Goal: Task Accomplishment & Management: Use online tool/utility

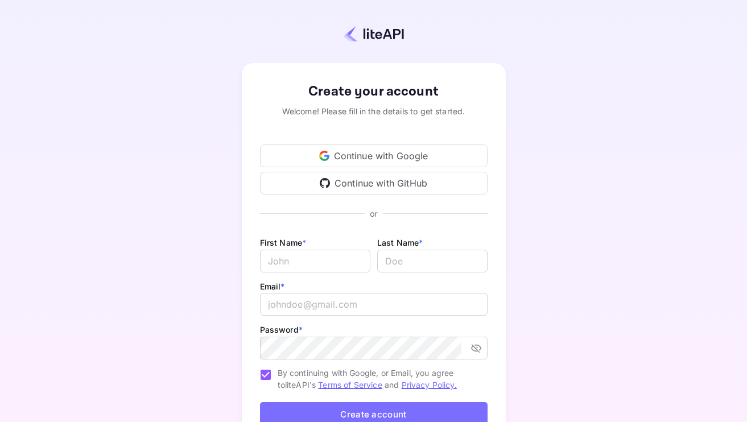
click at [370, 151] on div "Continue with Google" at bounding box center [373, 155] width 227 height 23
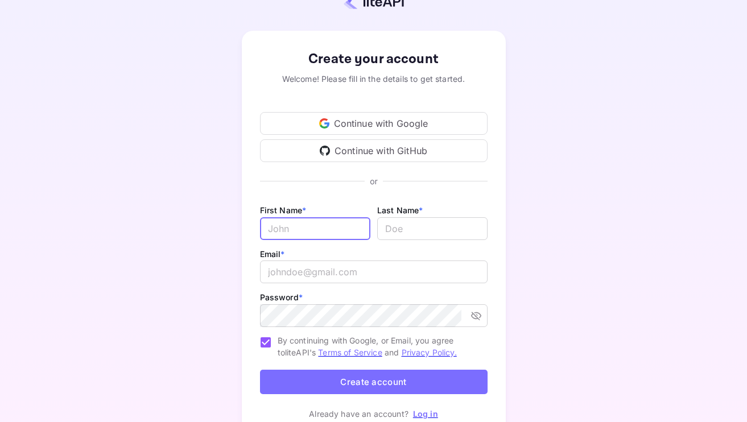
scroll to position [32, 0]
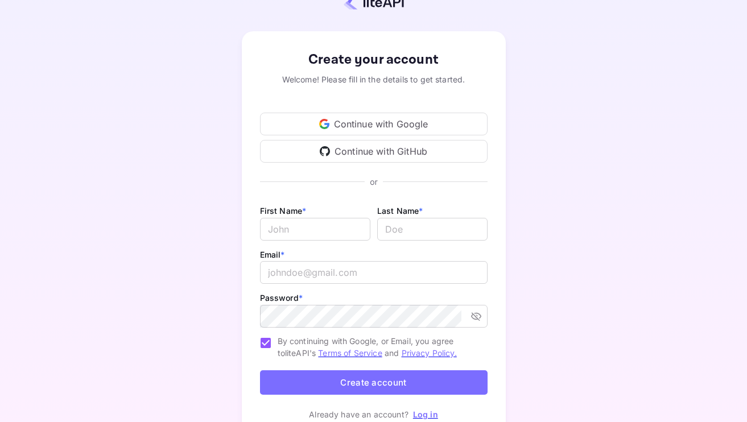
click at [381, 154] on div "Continue with GitHub" at bounding box center [373, 151] width 227 height 23
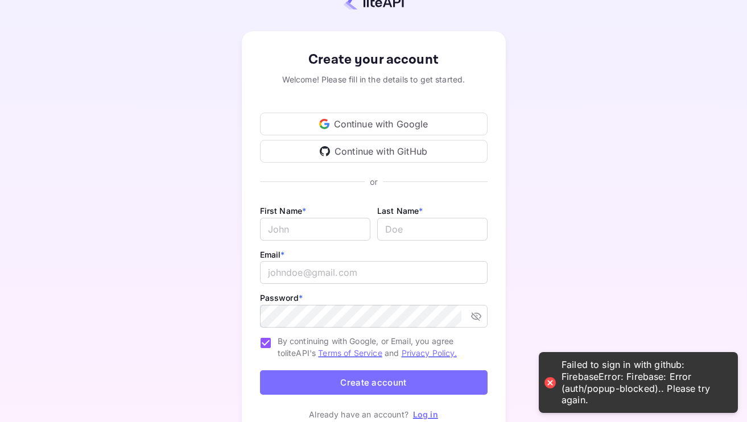
click at [375, 131] on div "Continue with Google" at bounding box center [373, 124] width 227 height 23
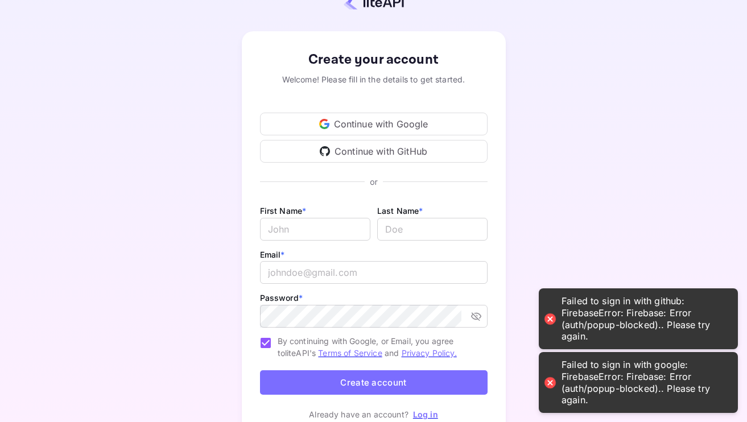
click at [371, 128] on div "Continue with Google" at bounding box center [373, 124] width 227 height 23
click at [301, 226] on input "Email *" at bounding box center [315, 229] width 110 height 23
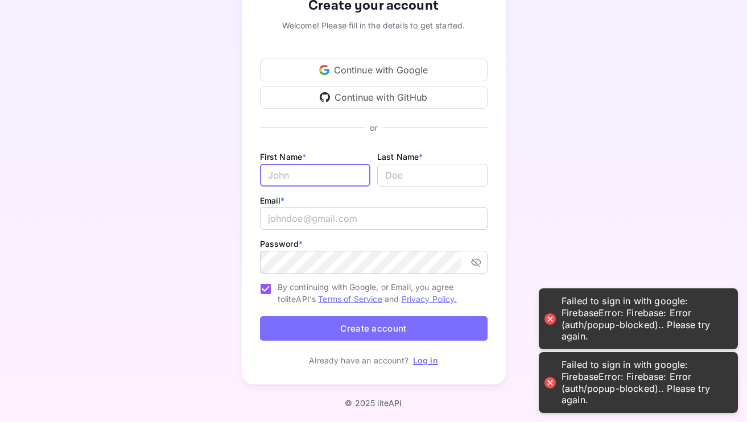
scroll to position [85, 0]
click at [423, 358] on link "Log in" at bounding box center [425, 361] width 25 height 10
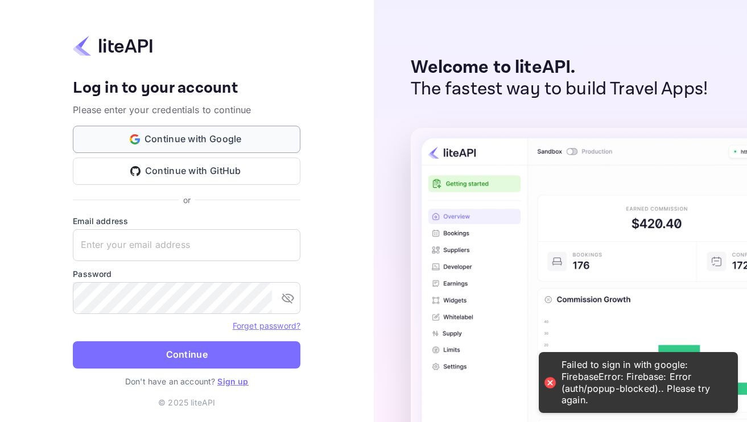
click at [235, 140] on button "Continue with Google" at bounding box center [186, 139] width 227 height 27
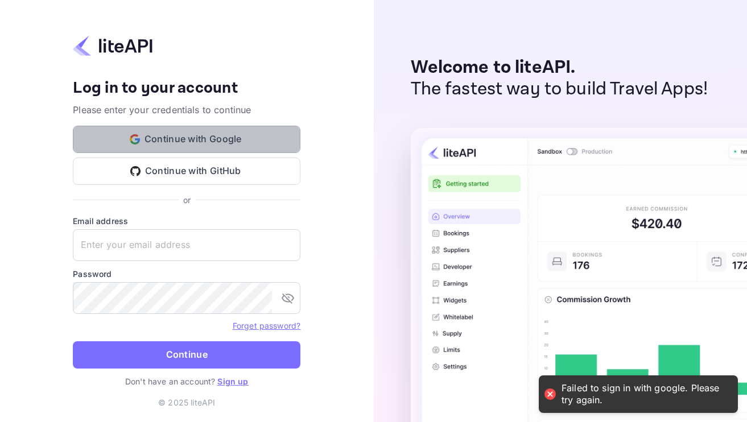
click at [222, 144] on button "Continue with Google" at bounding box center [186, 139] width 227 height 27
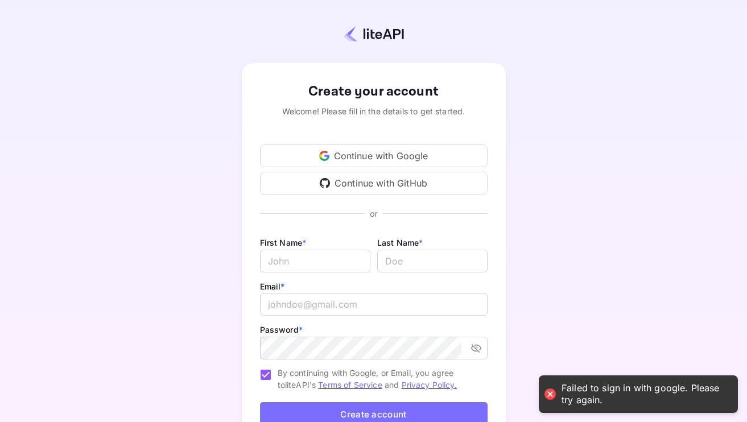
click at [292, 171] on div "Continue with Google Continue with GitHub" at bounding box center [373, 169] width 227 height 50
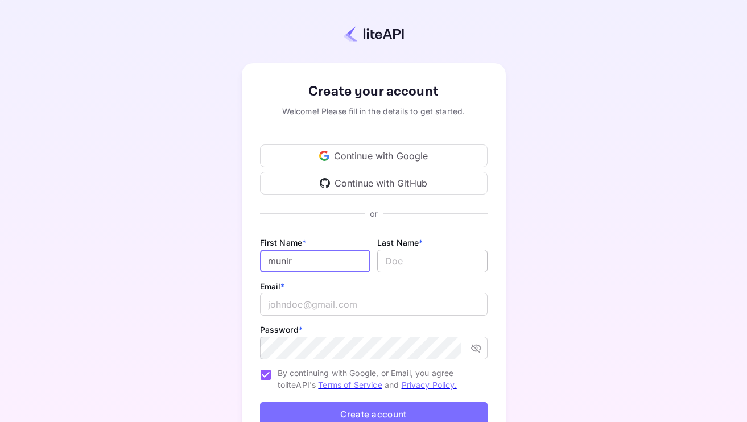
type input "munir"
type input "mohammed"
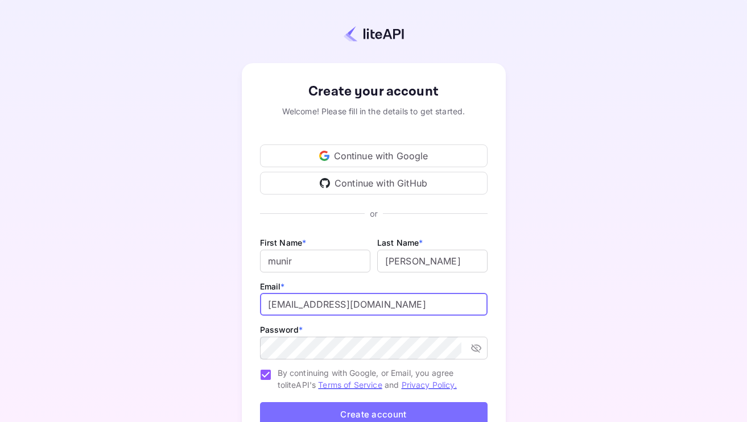
type input "munirayub011@gmail.com"
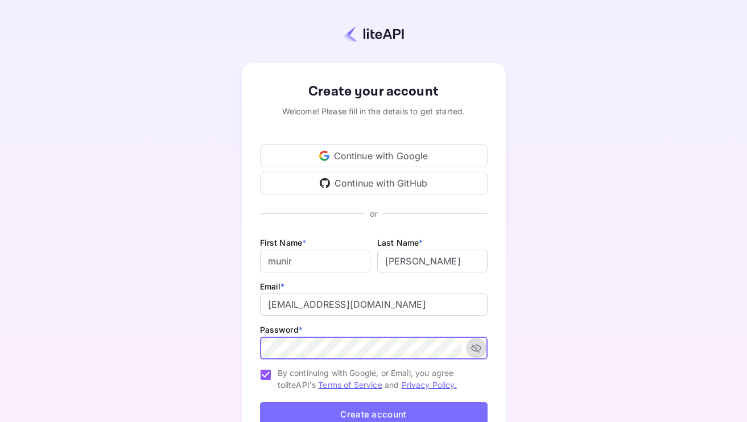
click at [479, 350] on icon "toggle password visibility" at bounding box center [475, 348] width 10 height 9
click at [516, 313] on div "Create your account Welcome! Please fill in the details to get started. Continu…" at bounding box center [373, 266] width 647 height 434
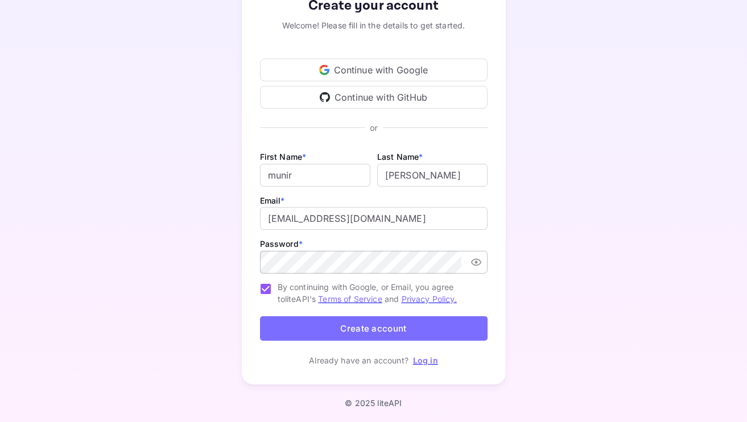
scroll to position [85, 0]
click at [421, 337] on button "Create account" at bounding box center [373, 329] width 227 height 24
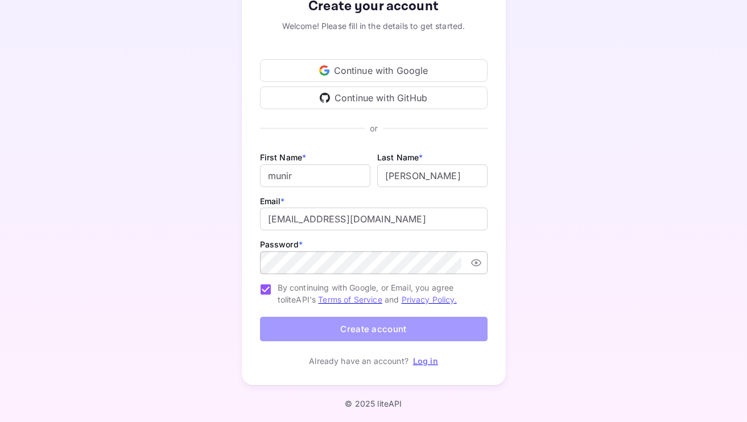
click at [371, 325] on button "Create account" at bounding box center [373, 329] width 227 height 24
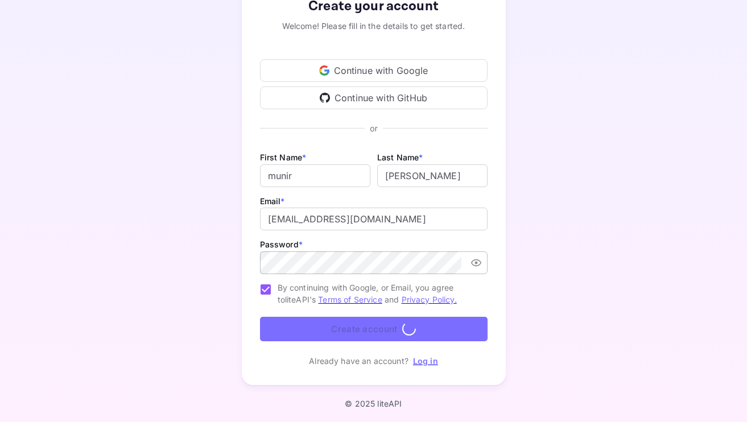
scroll to position [0, 0]
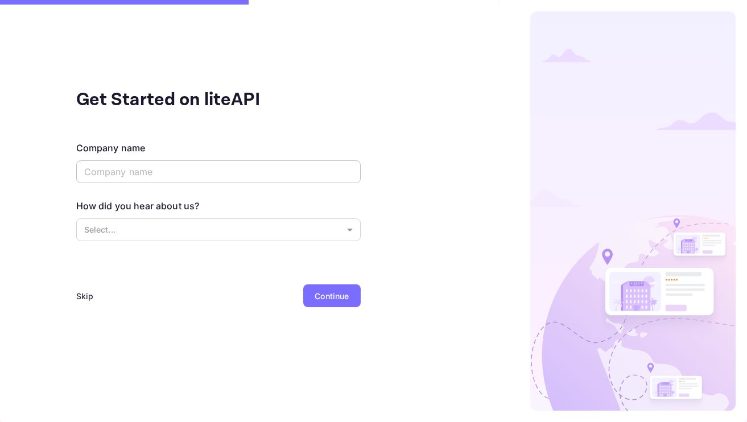
click at [213, 179] on input "text" at bounding box center [218, 171] width 284 height 23
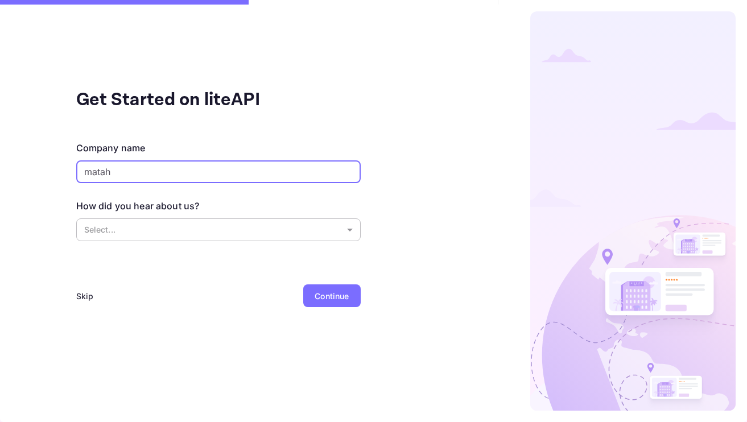
type input "matah"
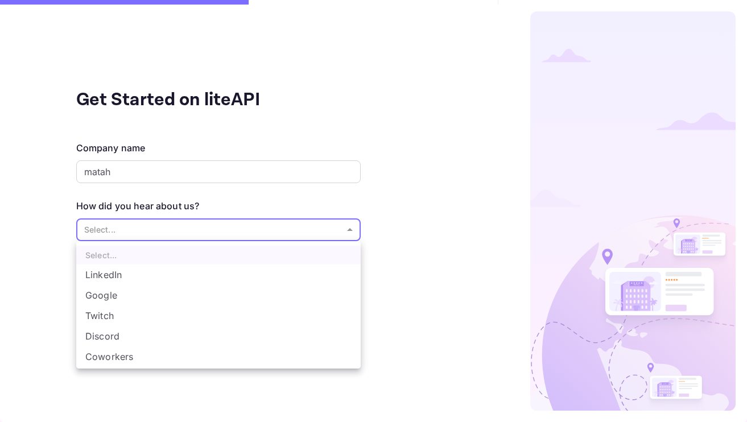
click at [192, 232] on body "Signing in with google... Signing in with google... Signing in with github... S…" at bounding box center [373, 211] width 747 height 422
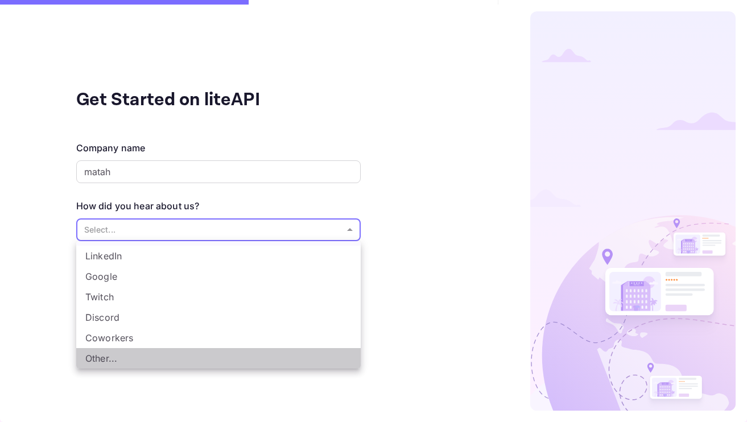
click at [152, 358] on li "Other..." at bounding box center [218, 358] width 284 height 20
type input "Other..."
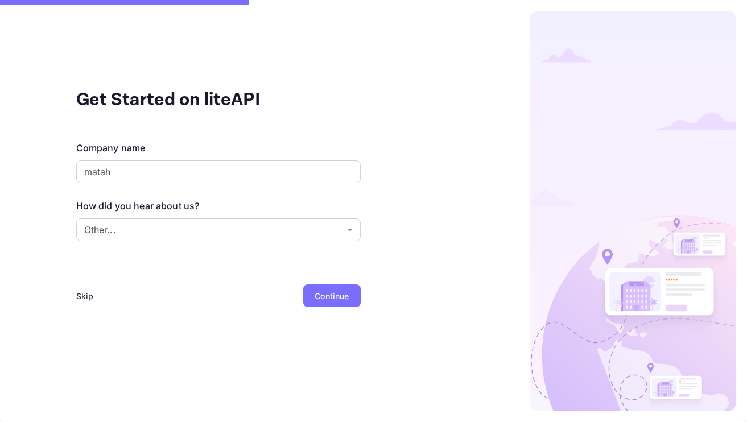
click at [317, 305] on div "Continue" at bounding box center [331, 295] width 57 height 23
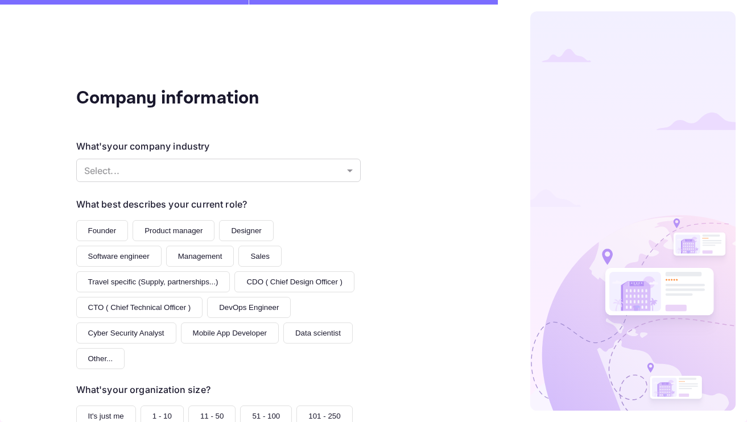
scroll to position [0, 0]
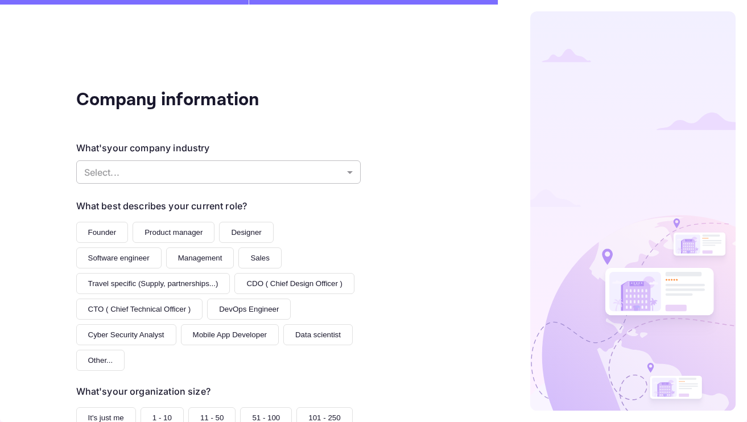
click at [138, 180] on body "Signing in with google... Signing in with google... Signing in with github... S…" at bounding box center [373, 211] width 747 height 422
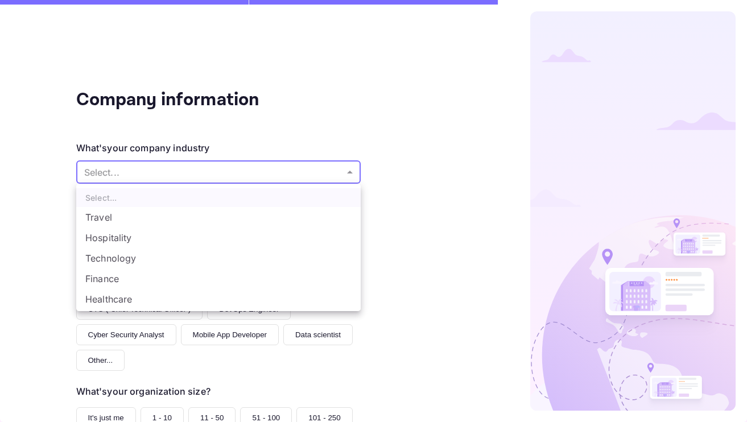
click at [123, 213] on li "Travel" at bounding box center [218, 217] width 284 height 20
type input "Travel"
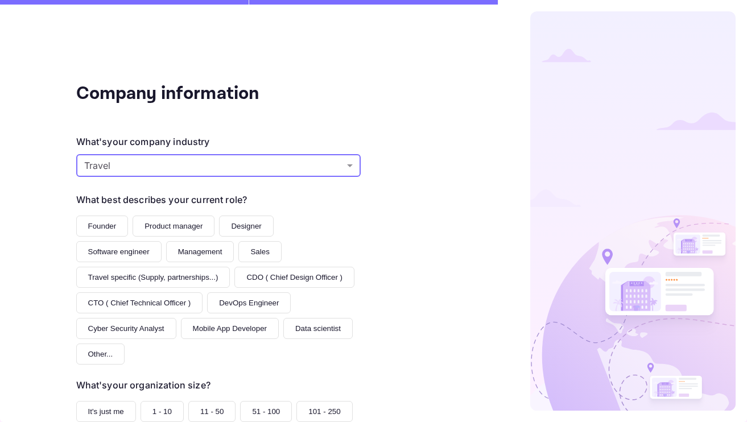
scroll to position [7, 0]
click at [117, 231] on button "Founder" at bounding box center [102, 225] width 52 height 21
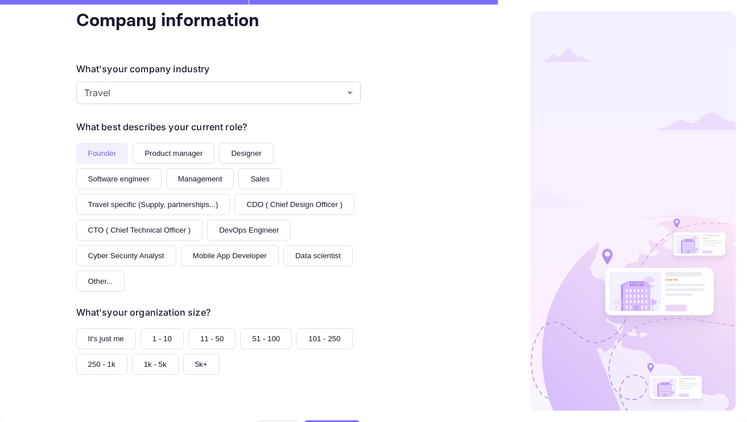
scroll to position [81, 0]
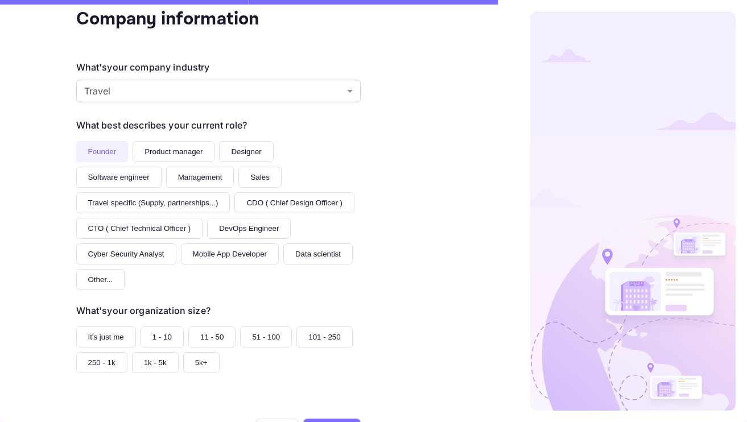
click at [123, 326] on button "It's just me" at bounding box center [106, 336] width 60 height 21
click at [342, 421] on div "Continue" at bounding box center [331, 430] width 34 height 12
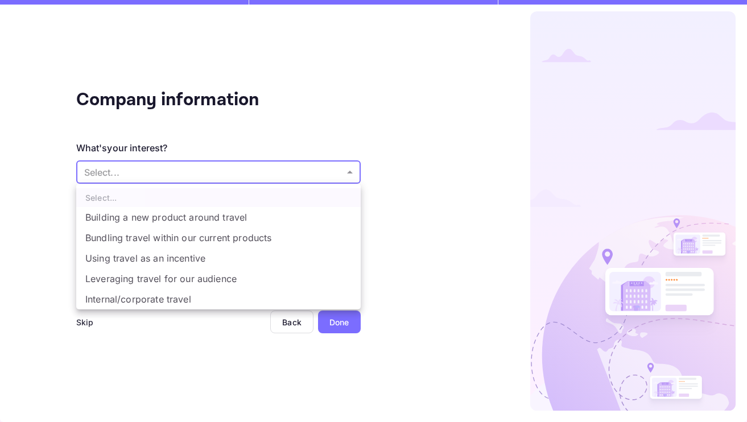
click at [121, 176] on body "Signing in with google... Signing in with google... Signing in with github... S…" at bounding box center [373, 211] width 747 height 422
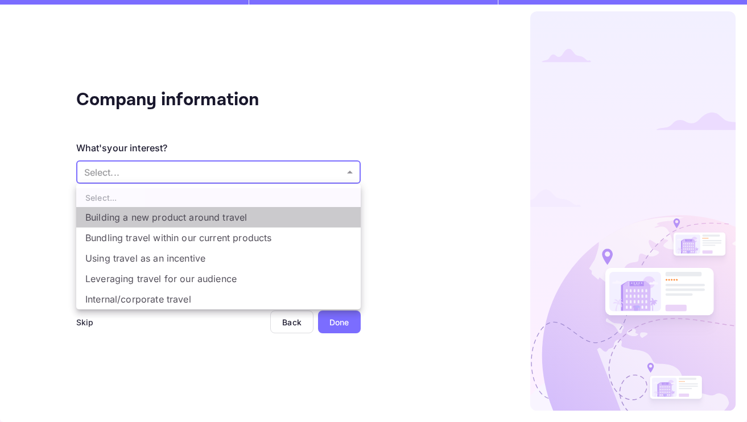
click at [125, 215] on li "Building a new product around travel" at bounding box center [218, 217] width 284 height 20
type input "Building a new product around travel"
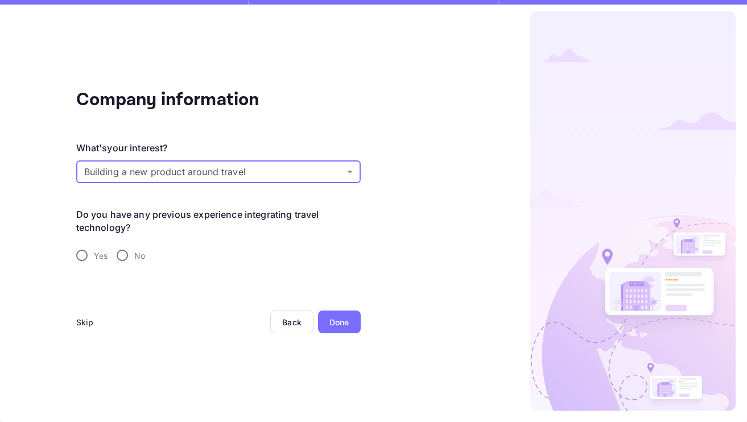
click at [121, 255] on input "No" at bounding box center [122, 255] width 24 height 24
radio input "true"
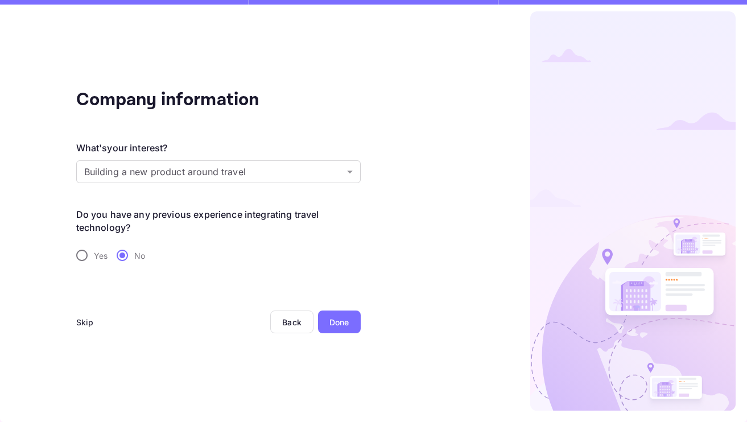
click at [350, 326] on div "Done" at bounding box center [339, 321] width 43 height 23
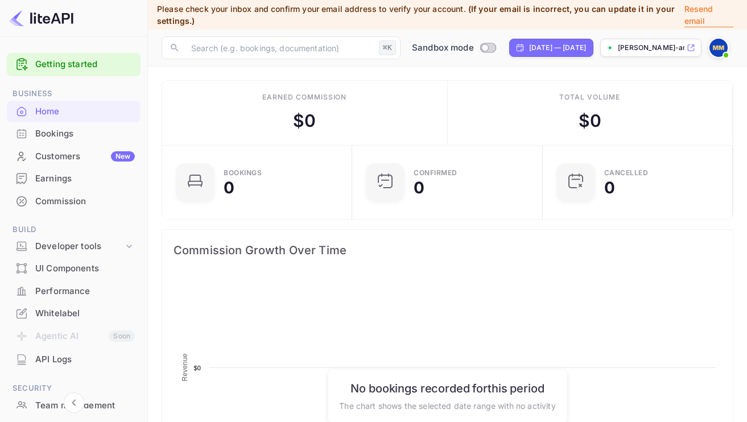
scroll to position [185, 184]
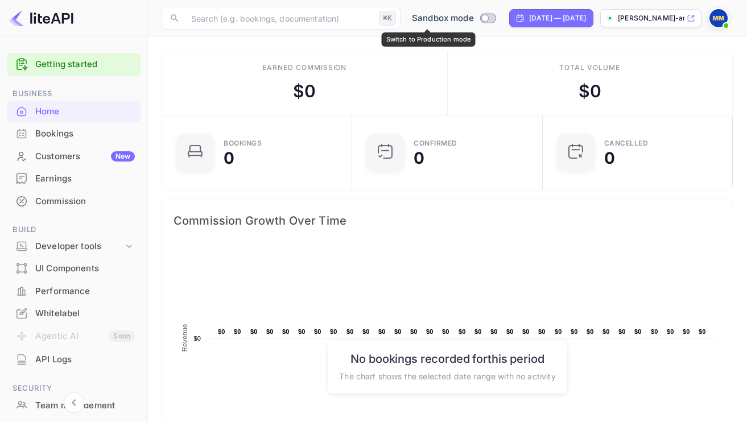
click at [474, 17] on input "Switch to Production mode" at bounding box center [485, 17] width 23 height 7
checkbox input "false"
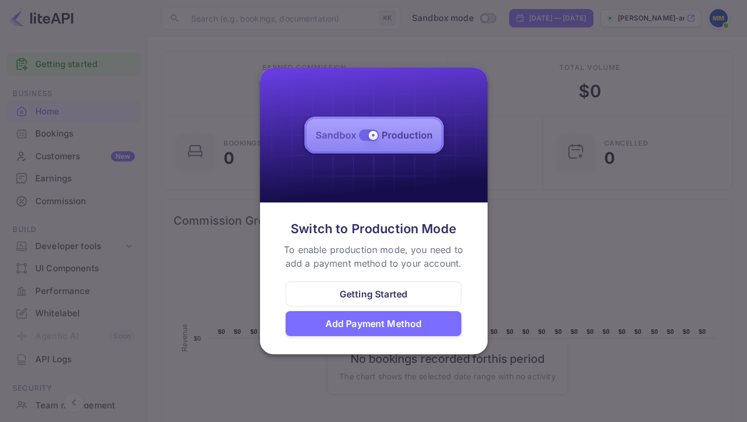
click at [341, 314] on div "Add Payment Method" at bounding box center [373, 323] width 176 height 25
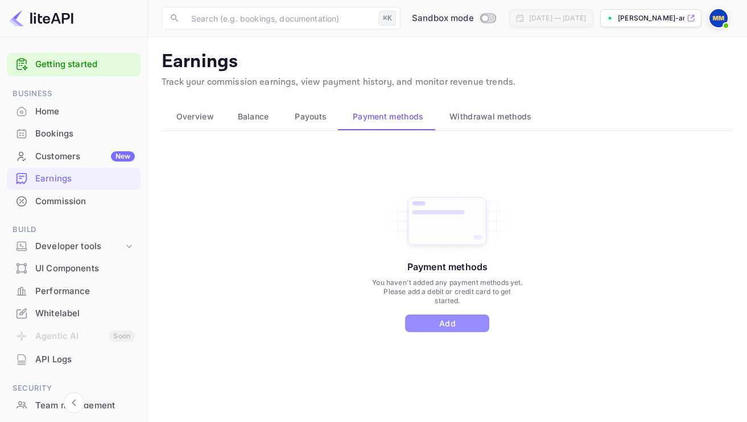
click at [430, 324] on button "Add" at bounding box center [447, 323] width 84 height 18
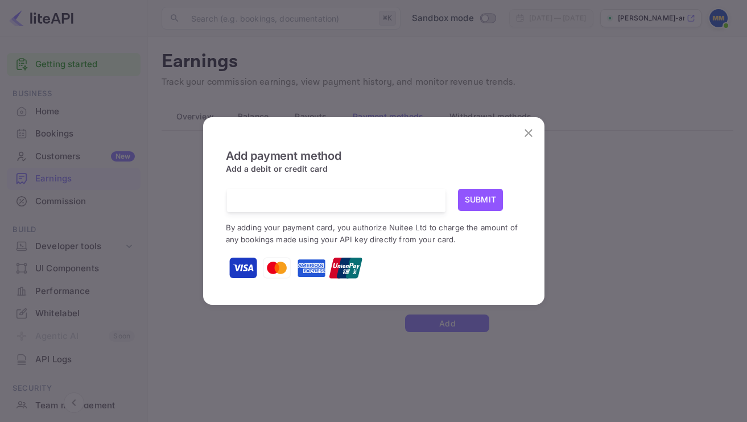
click at [467, 204] on button "Submit" at bounding box center [480, 200] width 45 height 22
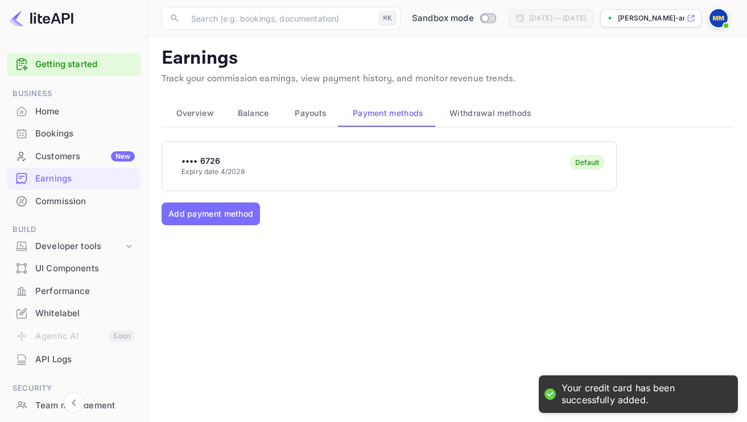
scroll to position [3, 0]
click at [470, 109] on span "Withdrawal methods" at bounding box center [490, 114] width 82 height 14
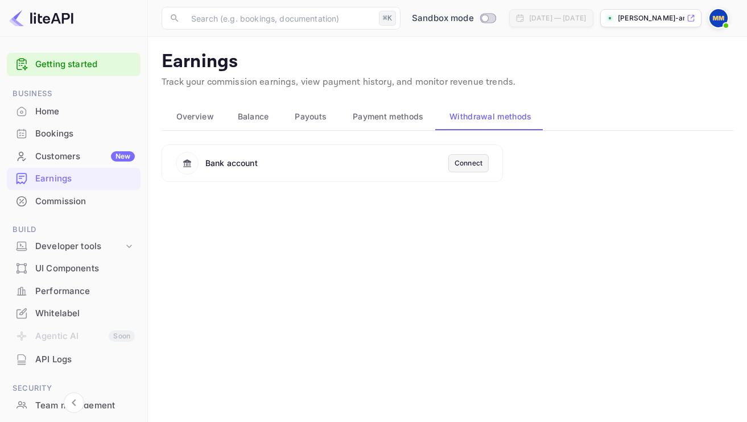
scroll to position [0, 0]
click at [461, 162] on div "Connect" at bounding box center [468, 163] width 28 height 10
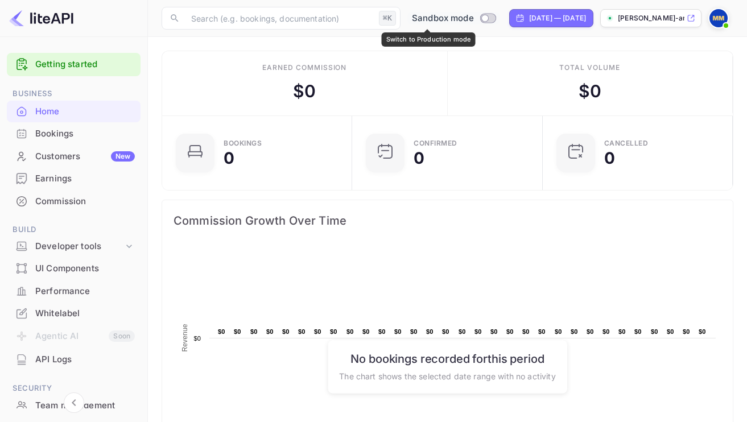
click at [474, 15] on input "Switch to Production mode" at bounding box center [485, 17] width 23 height 7
checkbox input "true"
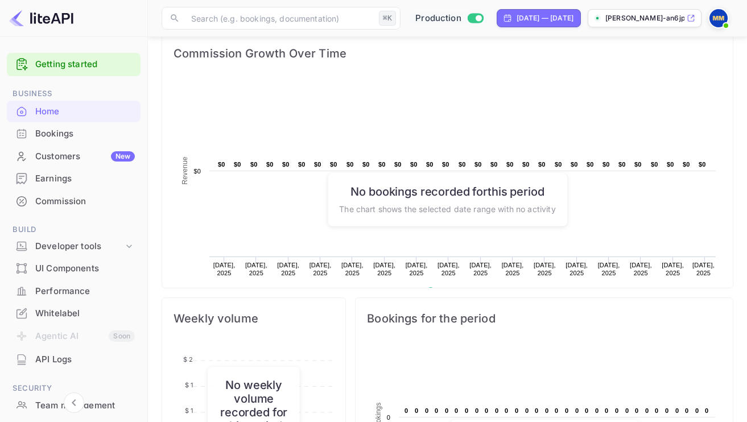
scroll to position [171, 0]
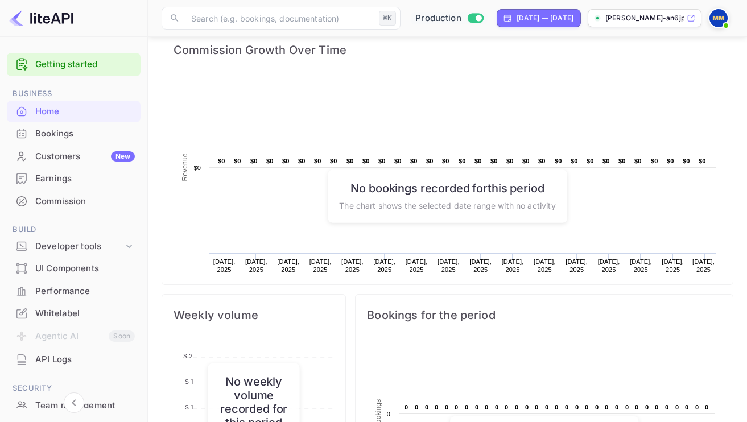
click at [617, 23] on p "[PERSON_NAME]-an6jp.n..." at bounding box center [644, 18] width 79 height 10
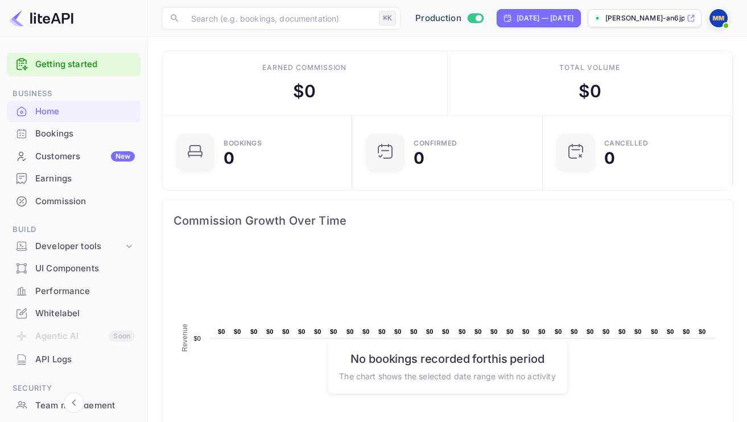
scroll to position [0, 0]
click at [70, 250] on div "Developer tools" at bounding box center [74, 247] width 134 height 20
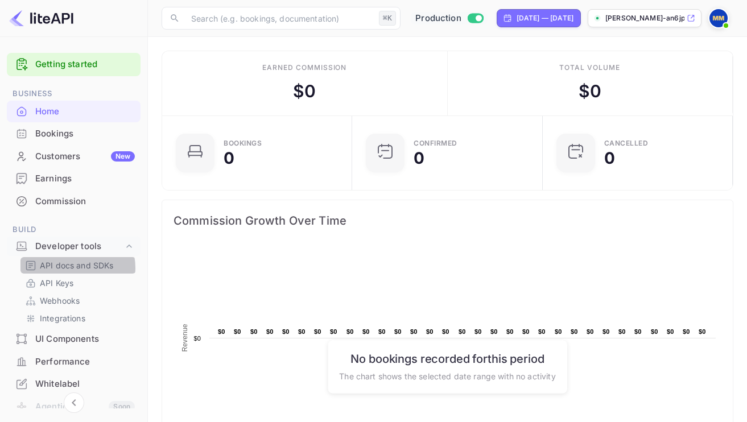
click at [75, 266] on p "API docs and SDKs" at bounding box center [77, 265] width 74 height 12
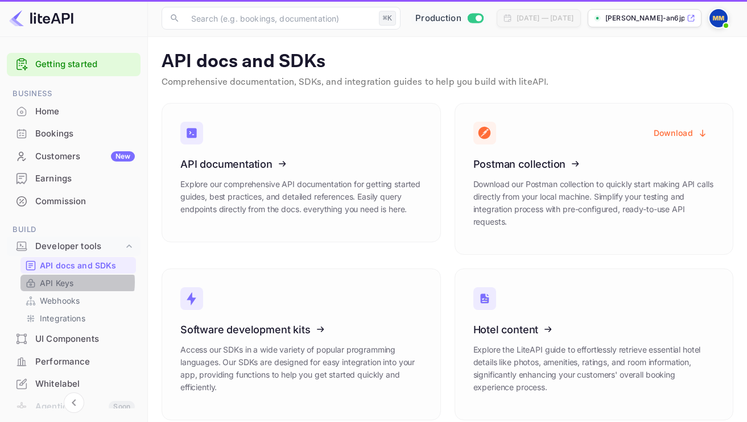
click at [65, 280] on p "API Keys" at bounding box center [57, 283] width 34 height 12
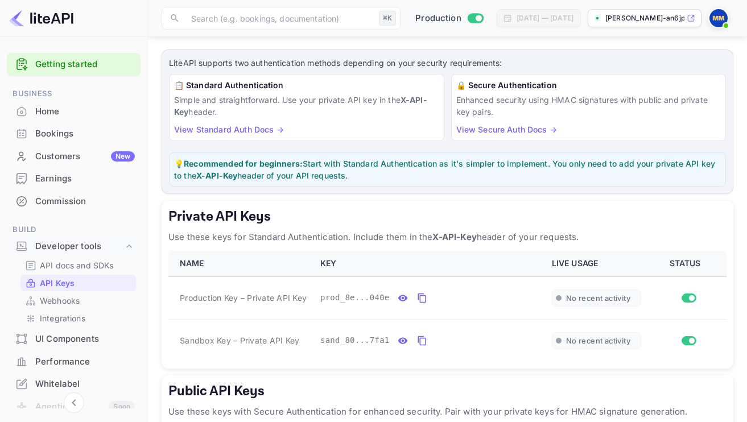
scroll to position [86, 0]
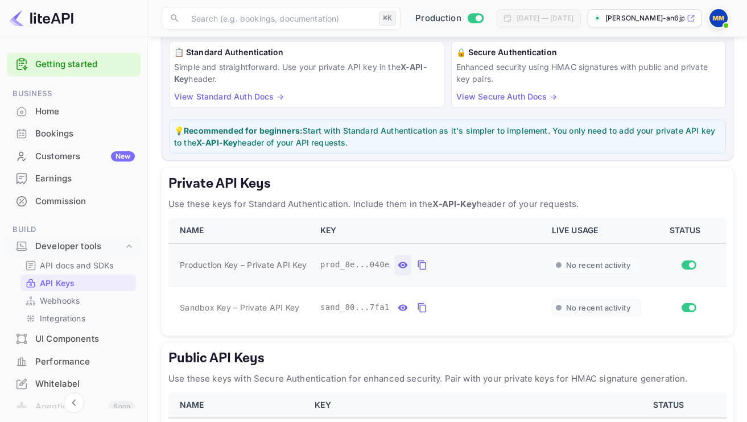
click at [400, 263] on icon "private api keys table" at bounding box center [402, 265] width 10 height 6
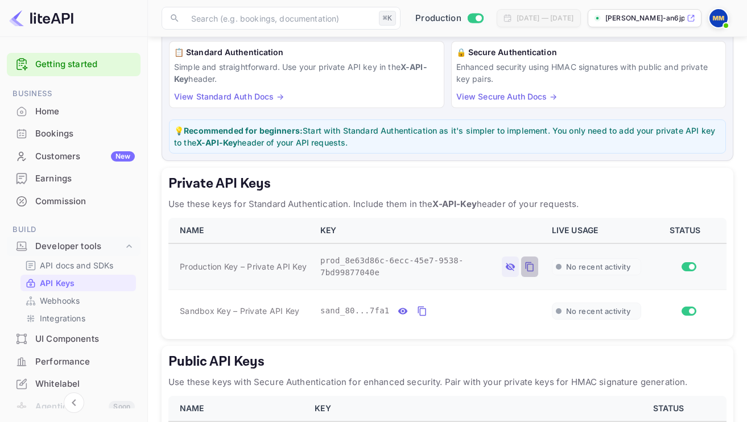
click at [533, 271] on icon "private api keys table" at bounding box center [529, 267] width 10 height 14
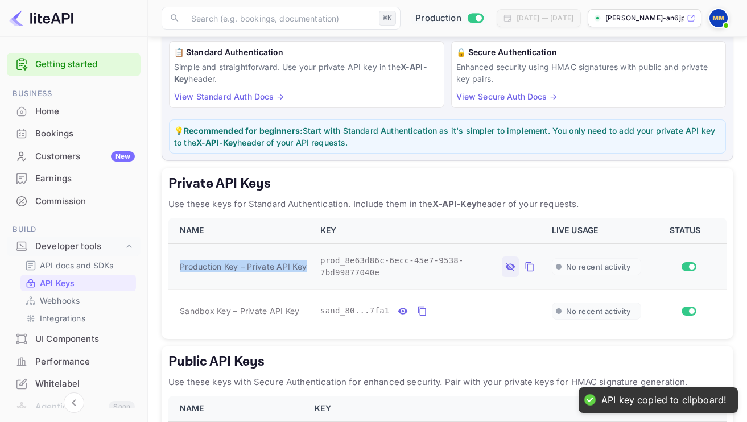
drag, startPoint x: 180, startPoint y: 264, endPoint x: 306, endPoint y: 268, distance: 126.9
click at [306, 268] on span "Production Key – Private API Key" at bounding box center [243, 266] width 127 height 12
click at [406, 311] on icon "private api keys table" at bounding box center [402, 311] width 10 height 6
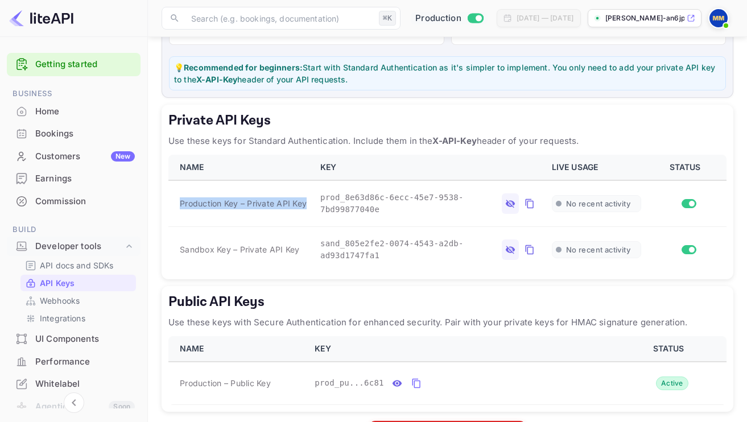
scroll to position [152, 0]
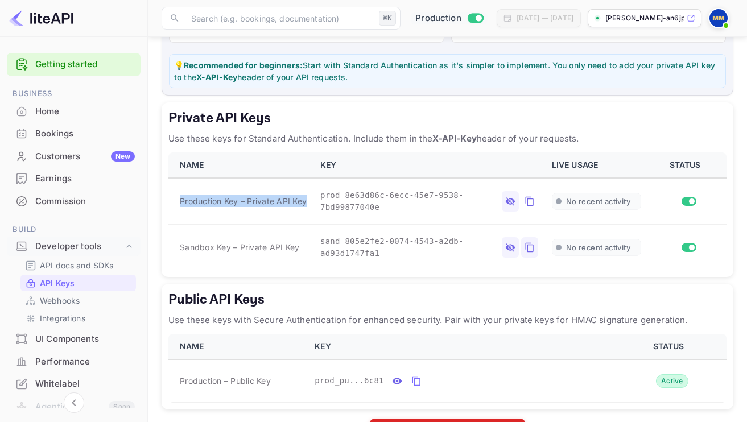
click at [531, 246] on icon "private api keys table" at bounding box center [529, 248] width 10 height 14
click at [393, 380] on icon "public api keys table" at bounding box center [397, 381] width 10 height 6
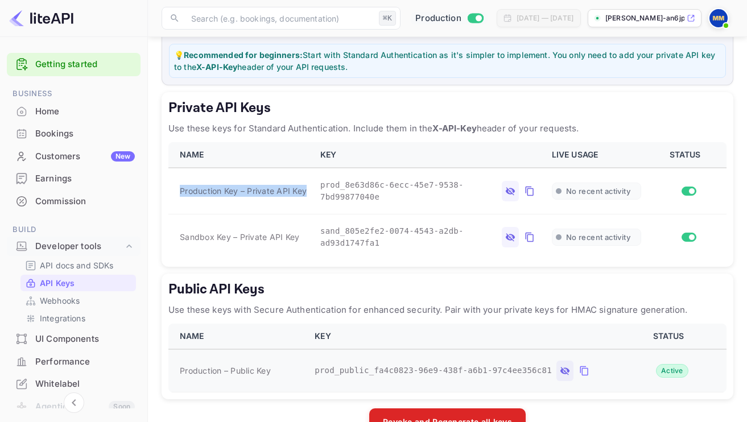
scroll to position [163, 0]
click at [579, 363] on icon "public api keys table" at bounding box center [584, 370] width 10 height 14
click at [524, 239] on icon "private api keys table" at bounding box center [529, 237] width 10 height 14
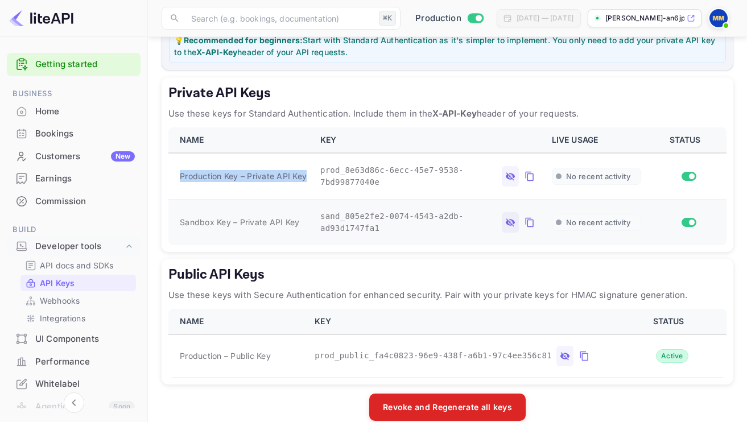
scroll to position [181, 0]
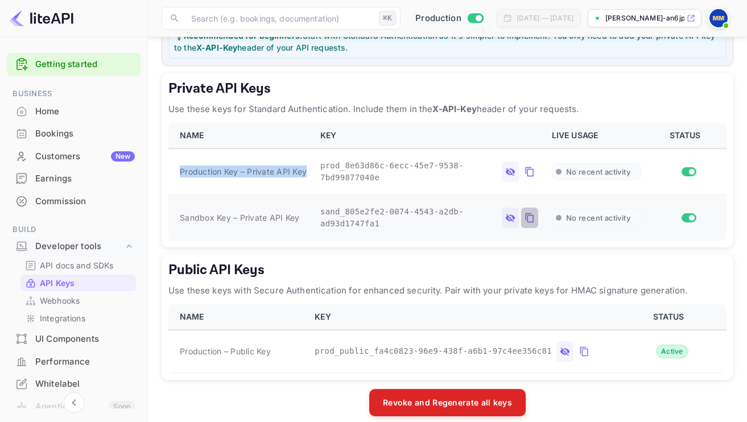
click at [532, 216] on icon "private api keys table" at bounding box center [529, 218] width 10 height 14
click at [579, 349] on icon "public api keys table" at bounding box center [584, 352] width 10 height 14
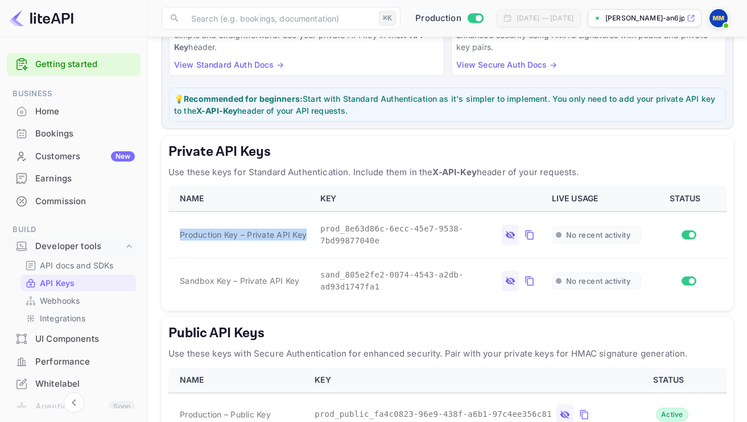
scroll to position [118, 0]
click at [68, 301] on p "Webhooks" at bounding box center [60, 301] width 40 height 12
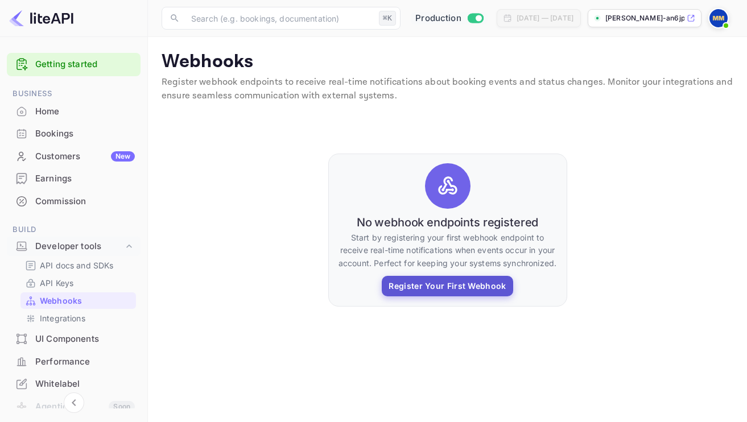
click at [415, 282] on button "Register Your First Webhook" at bounding box center [447, 286] width 131 height 20
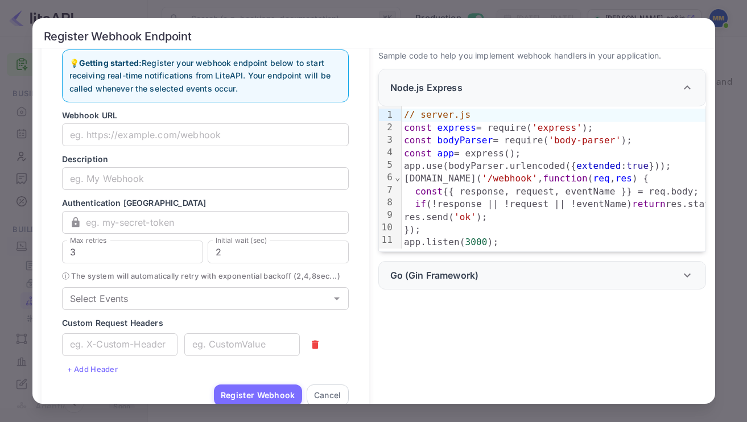
scroll to position [26, 0]
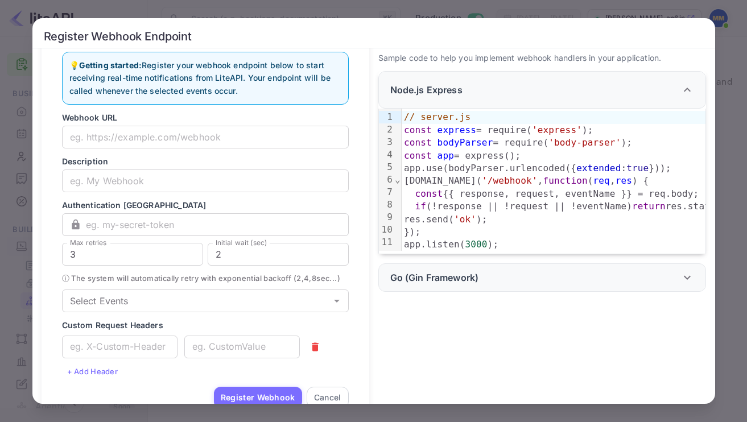
click at [15, 228] on div "Register Webhook Endpoint 💡 Getting started: Register your webhook endpoint bel…" at bounding box center [373, 211] width 747 height 422
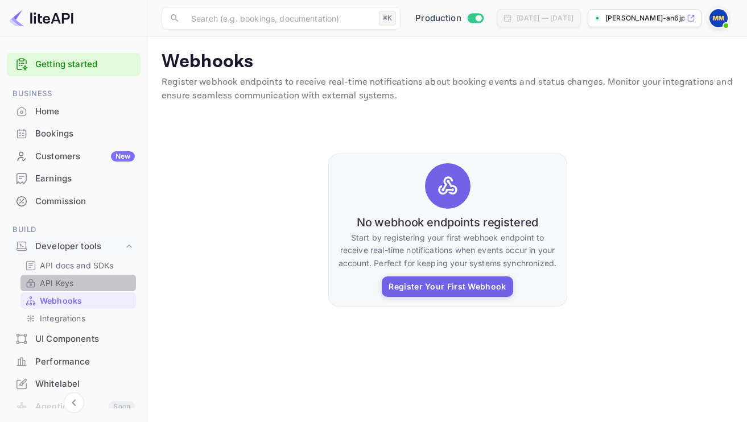
click at [65, 277] on p "API Keys" at bounding box center [57, 283] width 34 height 12
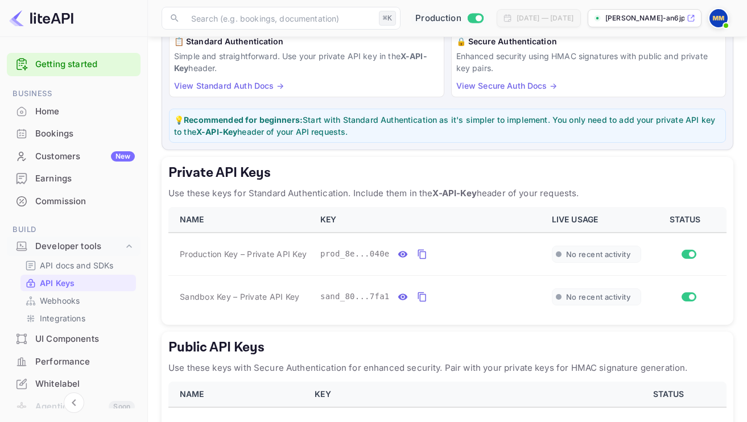
scroll to position [149, 0]
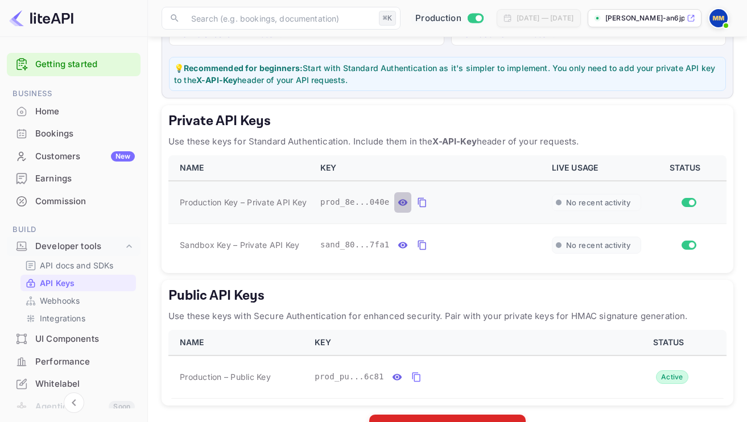
click at [404, 197] on icon "private api keys table" at bounding box center [402, 203] width 10 height 14
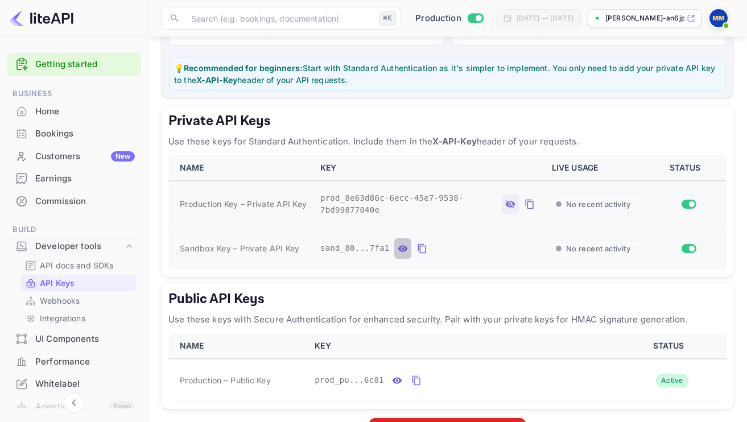
click at [405, 242] on icon "private api keys table" at bounding box center [402, 249] width 10 height 14
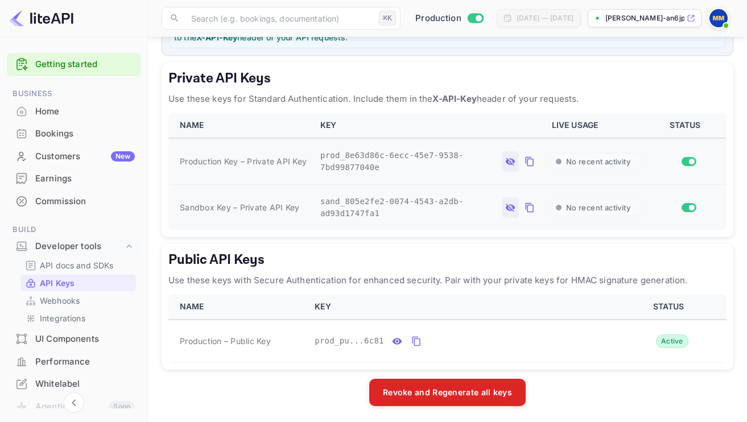
scroll to position [191, 0]
click at [395, 338] on icon "public api keys table" at bounding box center [397, 341] width 10 height 6
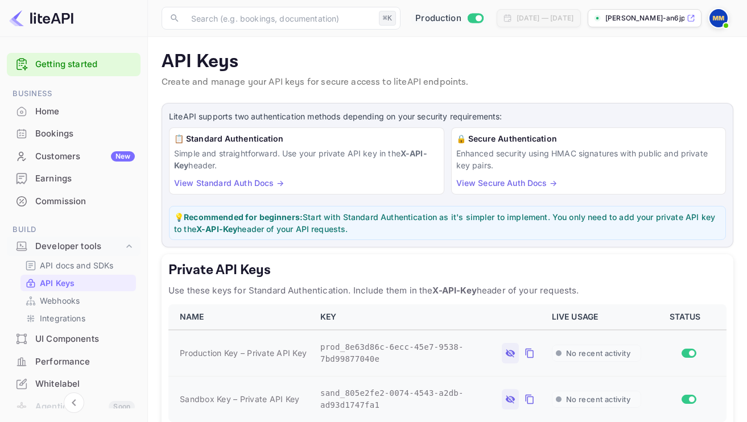
scroll to position [0, 0]
click at [67, 334] on div "UI Components" at bounding box center [85, 339] width 100 height 13
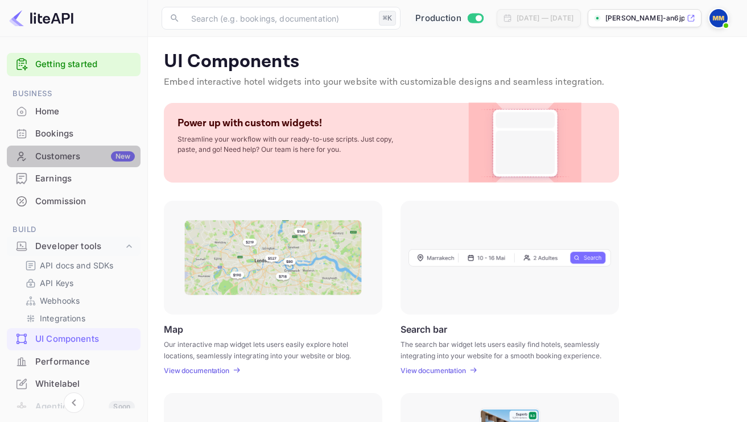
click at [73, 163] on div "Customers New" at bounding box center [74, 157] width 134 height 22
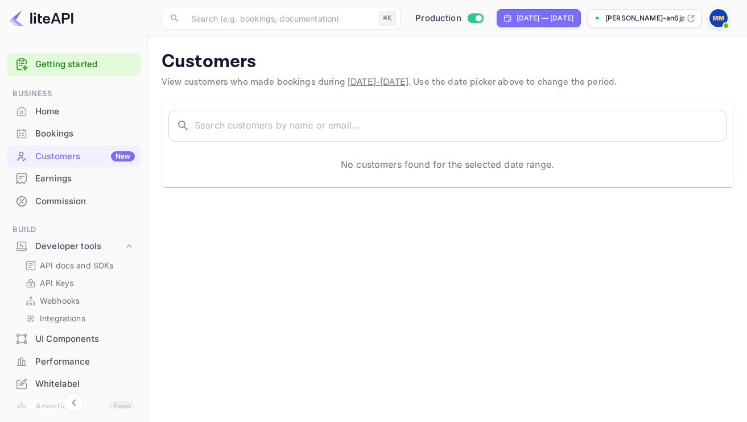
click at [57, 110] on div "Home" at bounding box center [85, 111] width 100 height 13
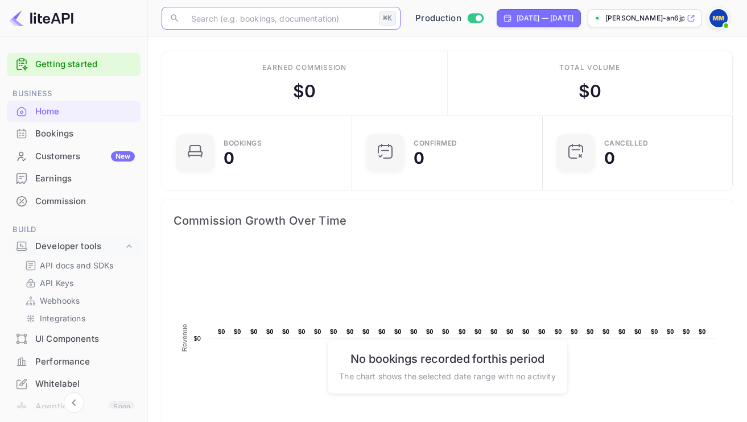
click at [310, 20] on input "text" at bounding box center [279, 18] width 190 height 23
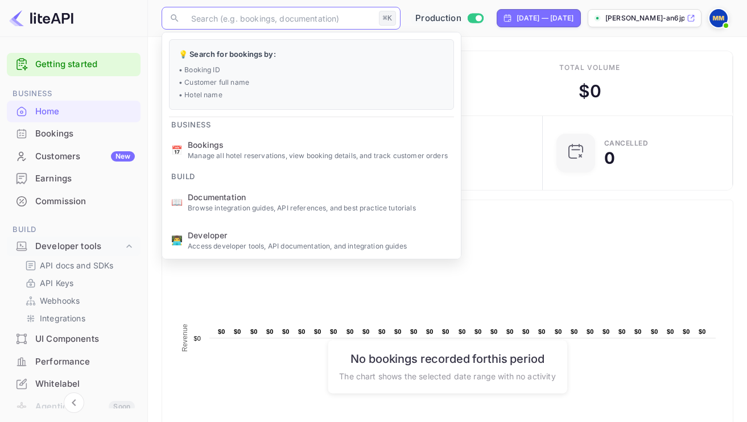
click at [516, 288] on rect at bounding box center [447, 359] width 548 height 227
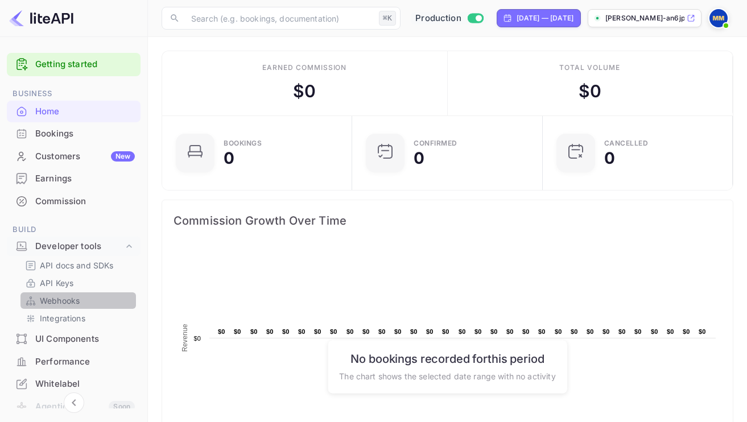
click at [49, 297] on p "Webhooks" at bounding box center [60, 301] width 40 height 12
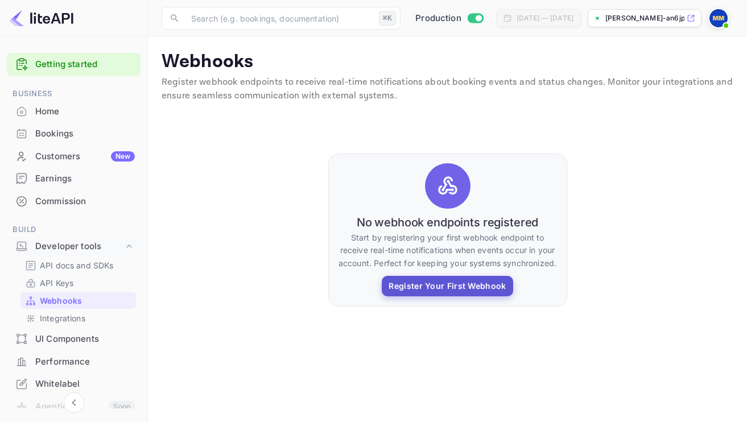
click at [424, 288] on button "Register Your First Webhook" at bounding box center [447, 286] width 131 height 20
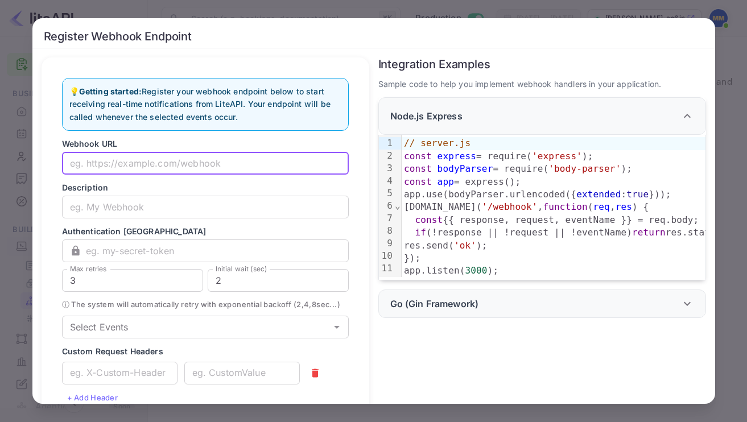
click at [132, 163] on input "text" at bounding box center [205, 163] width 287 height 23
paste input "[URL][DOMAIN_NAME]"
type input "[URL][DOMAIN_NAME]"
click at [120, 210] on input "text" at bounding box center [205, 207] width 287 height 23
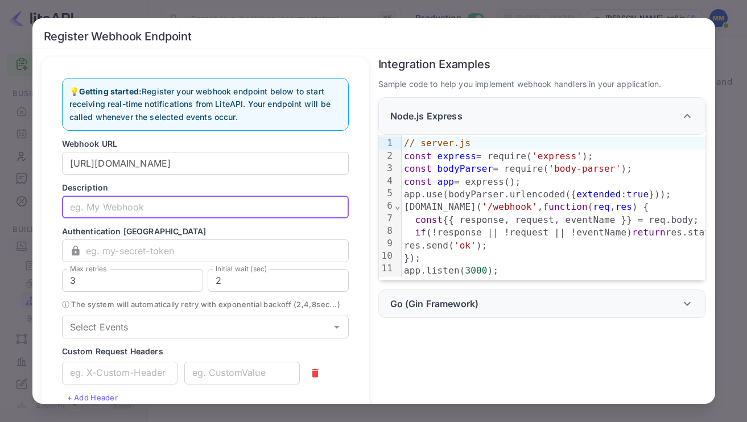
paste input "METAH Travel Platform Real-time Webhook"
type input "METAH Travel Platform Real-time Webhook"
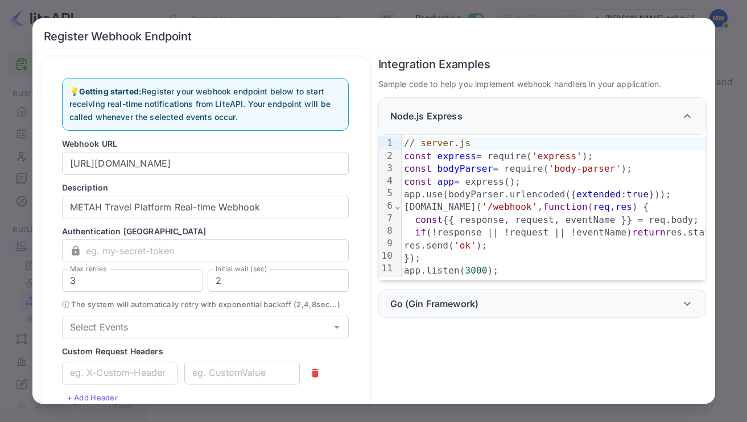
click at [129, 238] on form "Webhook URL [URL][DOMAIN_NAME] ​ Description METAH Travel Platform Real-time We…" at bounding box center [205, 286] width 287 height 297
click at [180, 252] on input "text" at bounding box center [217, 250] width 263 height 23
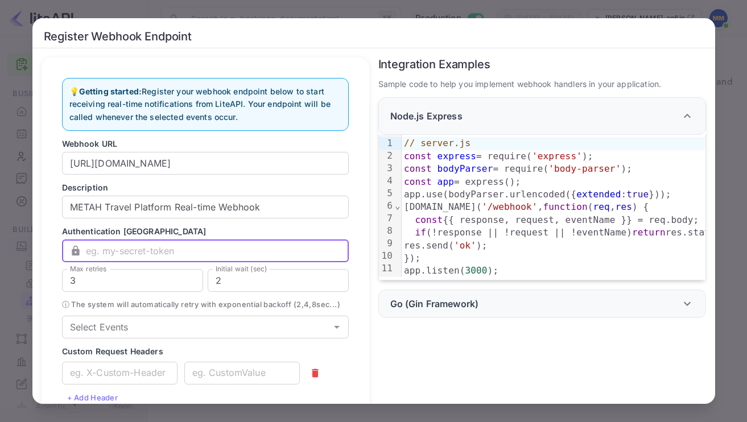
paste input "metah-webhook-secret-prod-2025"
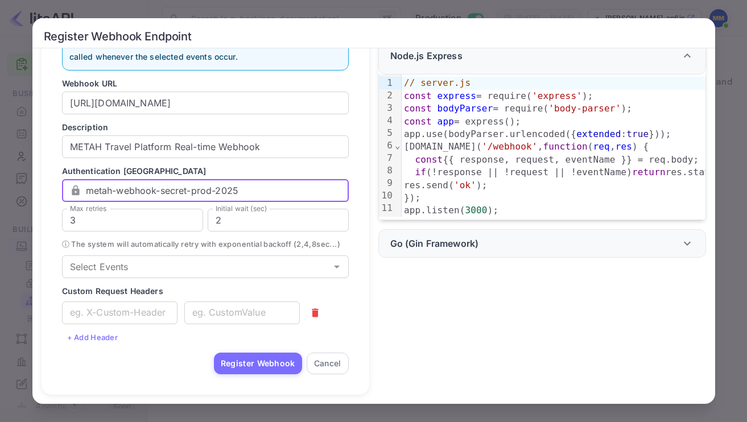
scroll to position [64, 0]
click at [332, 270] on icon "Open" at bounding box center [337, 267] width 14 height 14
type input "metah-webhook-secret-prod-2025"
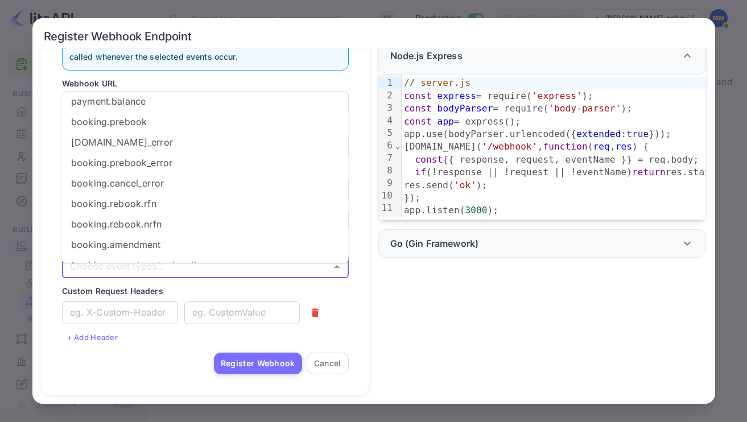
scroll to position [57, 0]
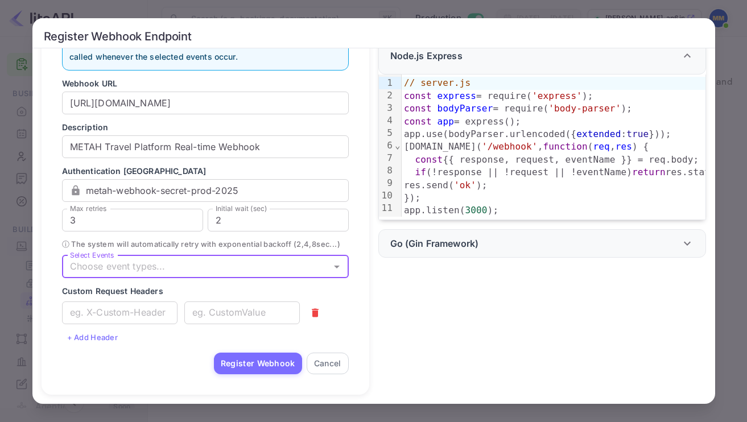
click at [279, 275] on input "Select Events" at bounding box center [195, 267] width 261 height 16
click at [338, 274] on icon "Open" at bounding box center [337, 267] width 14 height 14
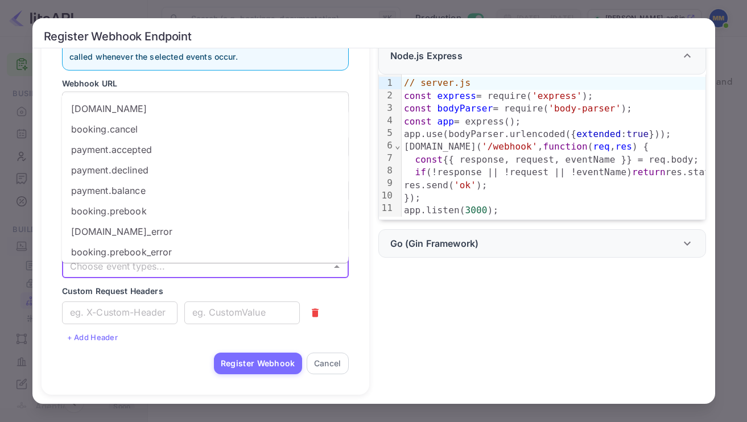
click at [205, 109] on li "[DOMAIN_NAME]" at bounding box center [205, 108] width 287 height 20
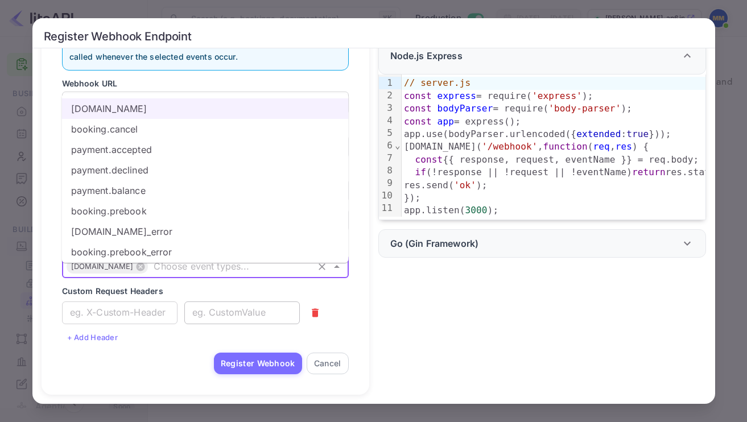
click at [227, 321] on input "text" at bounding box center [241, 312] width 115 height 23
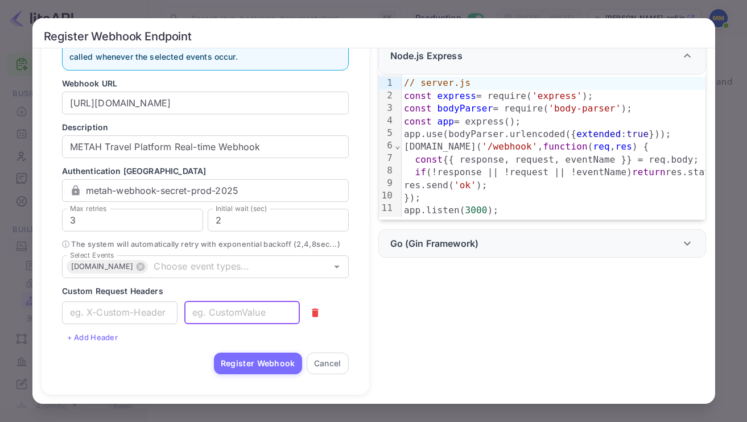
click at [227, 321] on input "text" at bounding box center [241, 312] width 115 height 23
paste input "METAH-Travel-Platform/1.0"
type input "METAH-Travel-Platform/1.0"
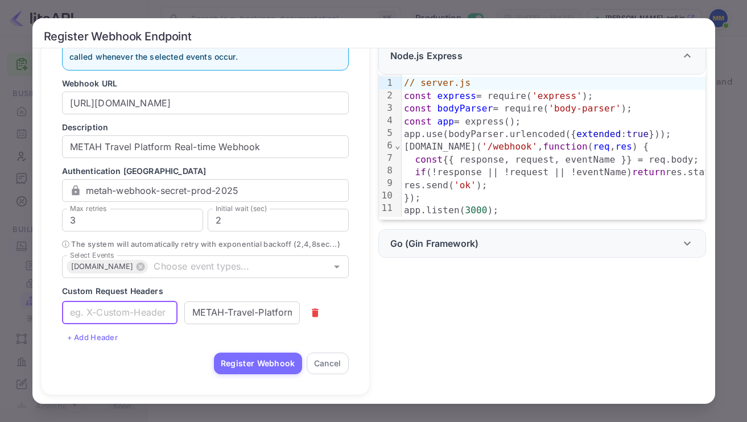
click at [93, 320] on input "text" at bounding box center [119, 312] width 115 height 23
paste input "User-Agent"
click at [136, 271] on icon at bounding box center [140, 266] width 9 height 9
type input "User-Agent"
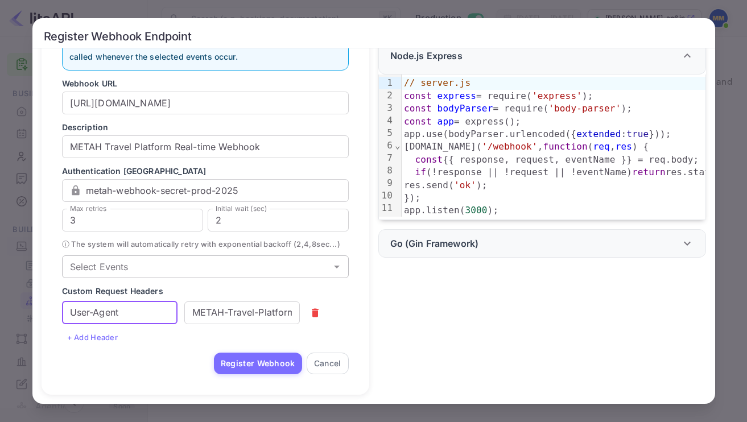
click at [201, 275] on input "Select Events" at bounding box center [195, 267] width 261 height 16
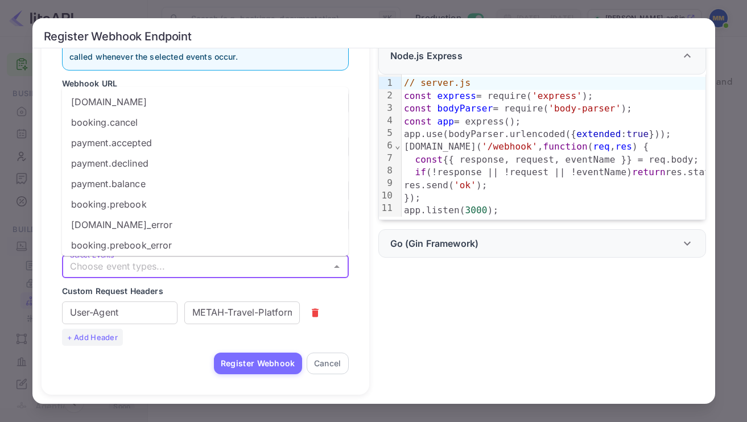
scroll to position [0, 0]
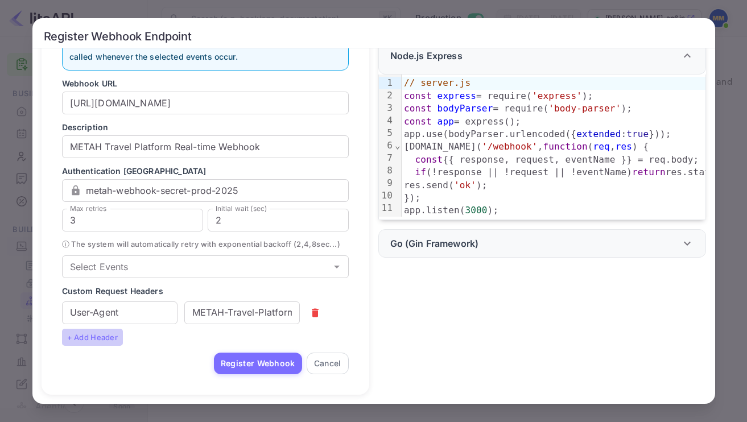
click at [97, 337] on button "+ Add Header" at bounding box center [92, 337] width 61 height 17
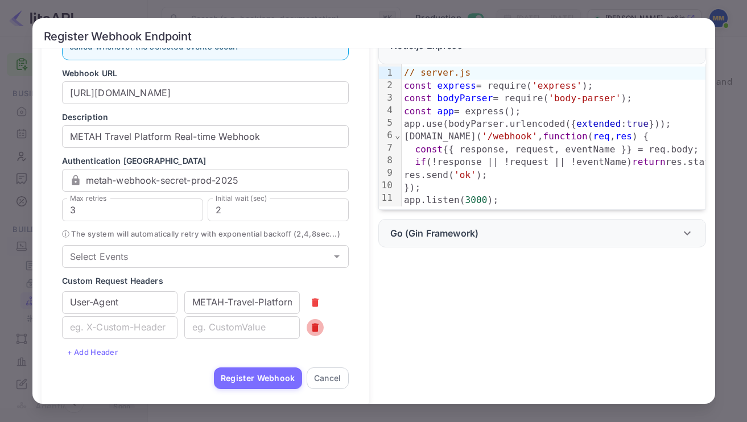
click at [310, 333] on icon "button" at bounding box center [314, 327] width 11 height 11
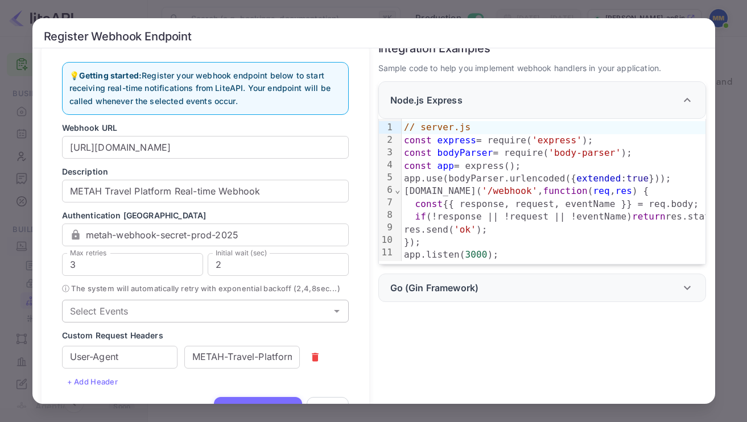
scroll to position [19, 0]
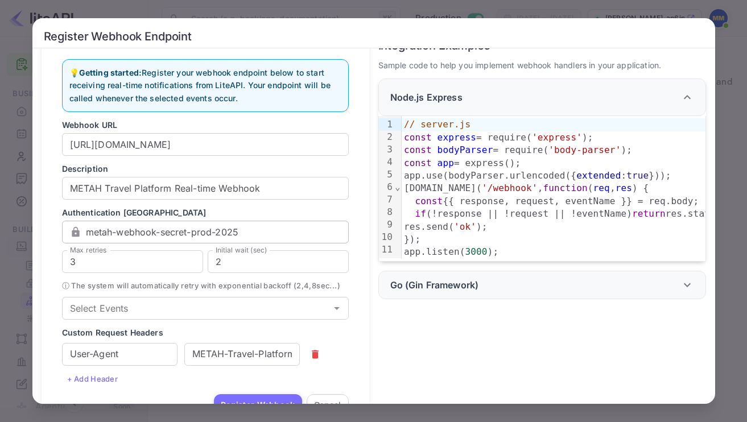
click at [275, 237] on input "metah-webhook-secret-prod-2025" at bounding box center [217, 232] width 263 height 23
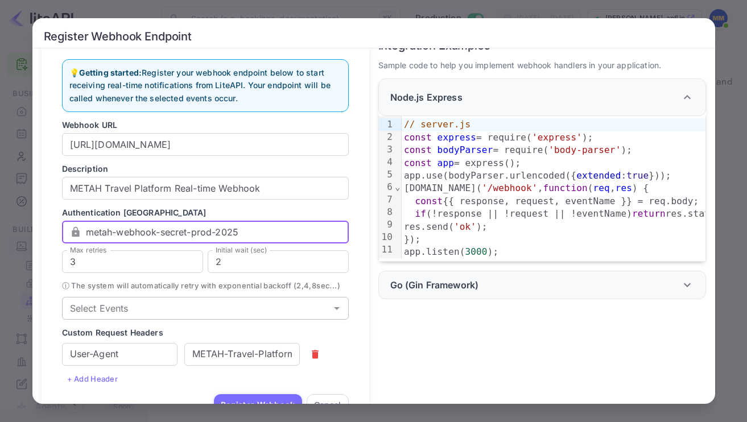
click at [102, 317] on div "Select Events Select Events" at bounding box center [205, 308] width 287 height 23
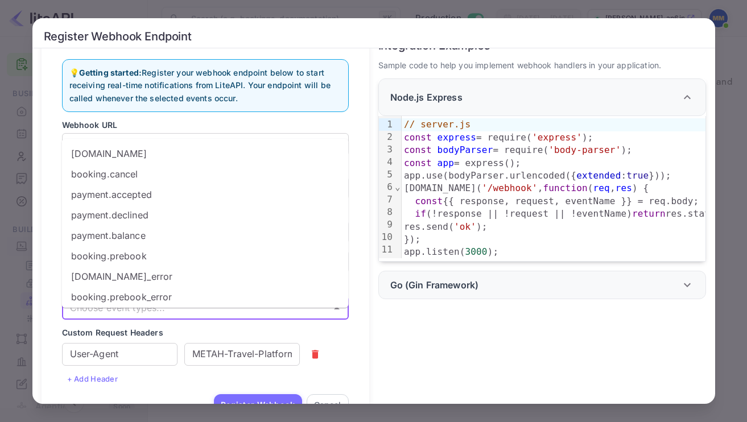
click at [131, 156] on li "[DOMAIN_NAME]" at bounding box center [205, 153] width 287 height 20
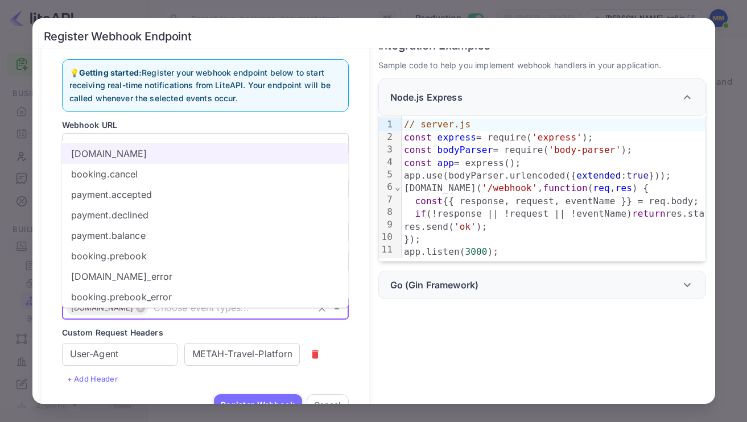
click at [119, 184] on li "booking.cancel" at bounding box center [205, 174] width 287 height 20
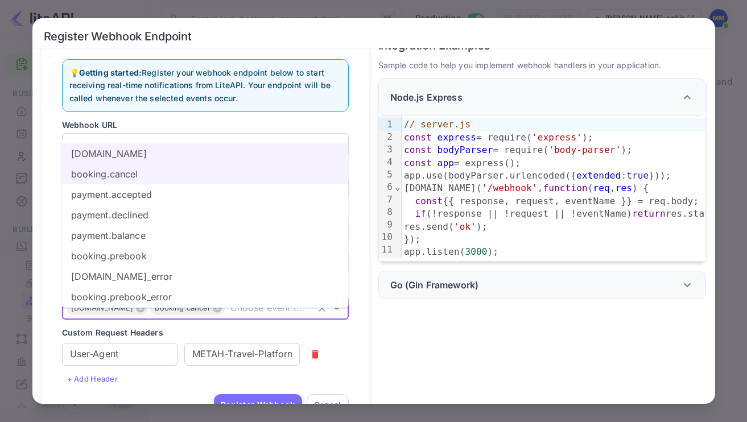
click at [119, 192] on li "payment.accepted" at bounding box center [205, 194] width 287 height 20
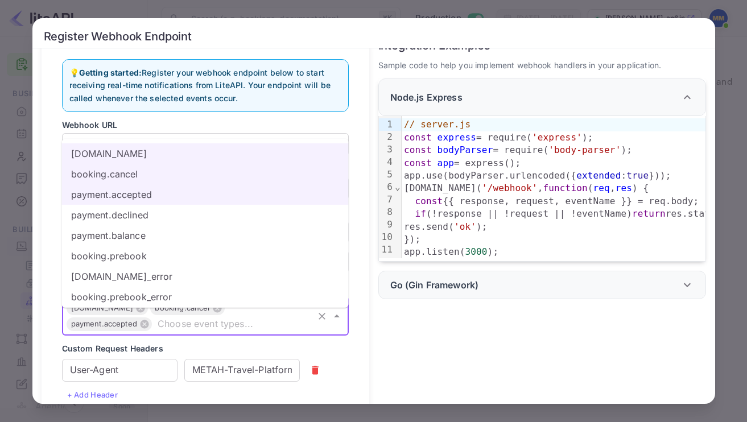
click at [119, 212] on li "payment.declined" at bounding box center [205, 215] width 287 height 20
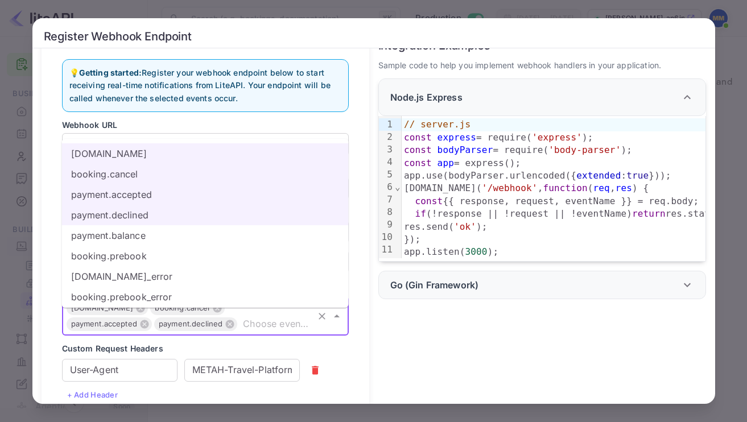
click at [117, 238] on li "payment.balance" at bounding box center [205, 235] width 287 height 20
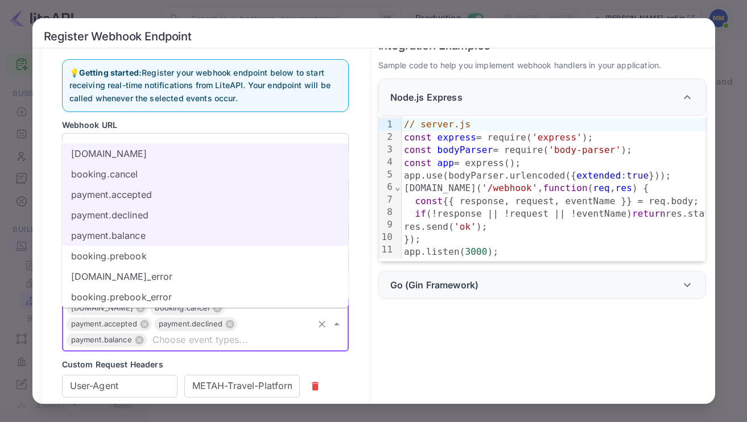
click at [120, 248] on li "booking.prebook" at bounding box center [205, 256] width 287 height 20
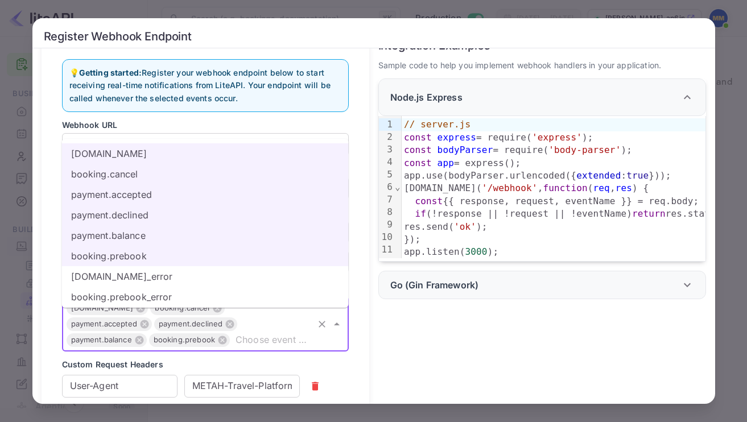
click at [125, 272] on li "[DOMAIN_NAME]_error" at bounding box center [205, 276] width 287 height 20
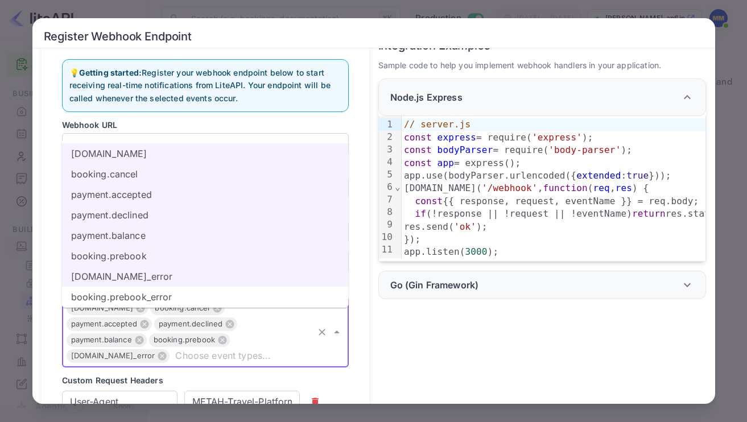
click at [125, 287] on li "booking.prebook_error" at bounding box center [205, 297] width 287 height 20
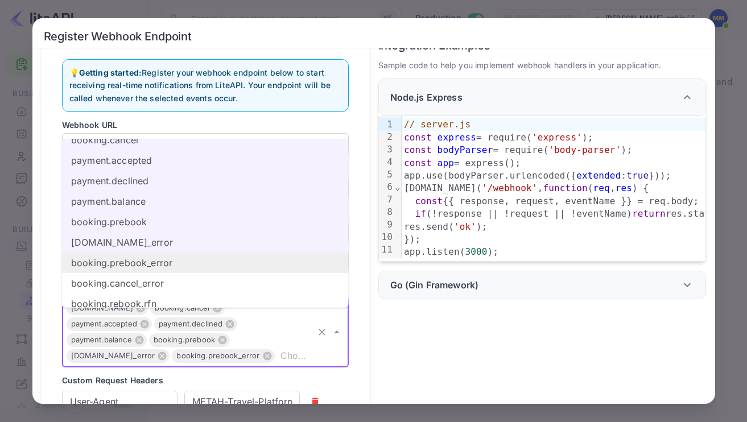
scroll to position [52, 0]
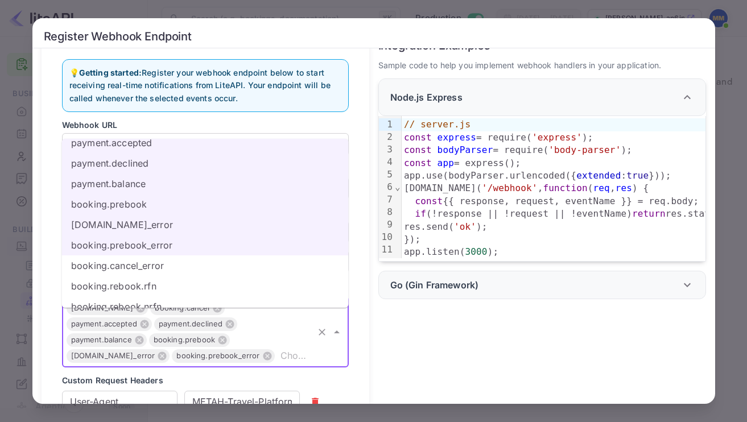
click at [125, 261] on li "booking.cancel_error" at bounding box center [205, 265] width 287 height 20
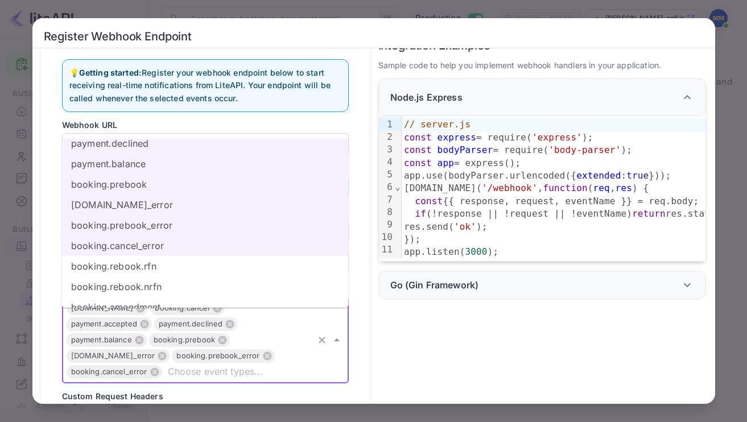
scroll to position [72, 0]
click at [127, 271] on li "booking.rebook.rfn" at bounding box center [205, 266] width 287 height 20
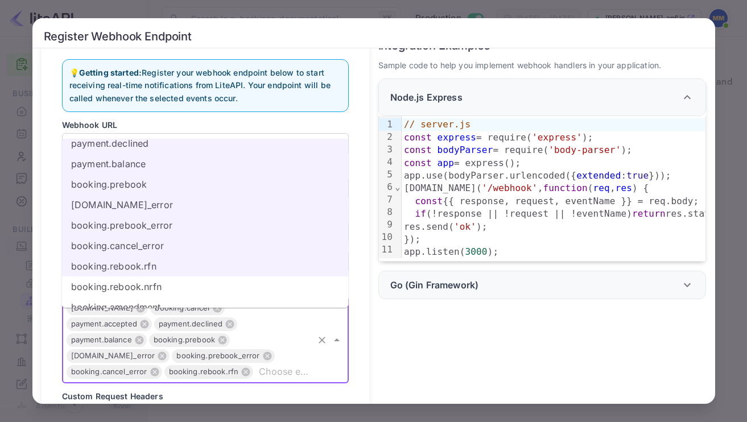
click at [132, 284] on li "booking.rebook.nrfn" at bounding box center [205, 286] width 287 height 20
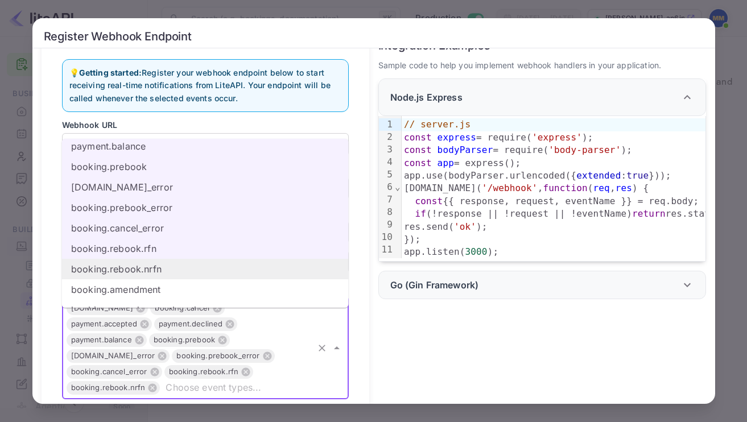
scroll to position [116, 0]
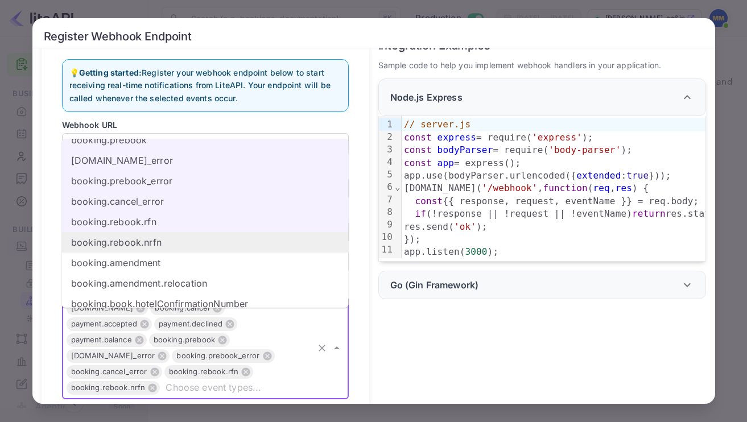
click at [132, 284] on li "booking.amendment.relocation" at bounding box center [205, 283] width 287 height 20
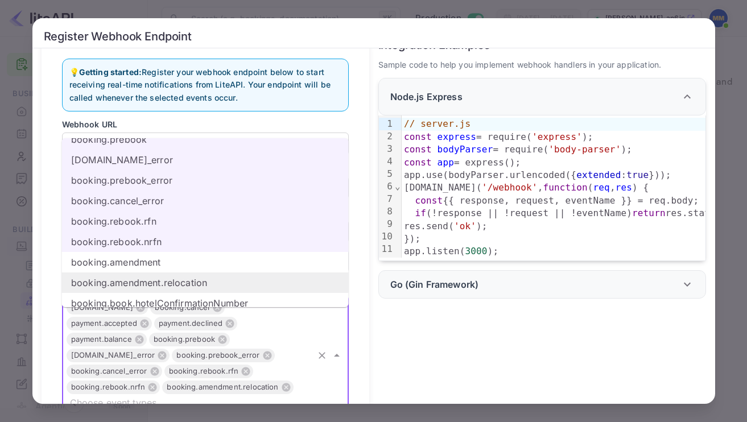
click at [131, 267] on li "booking.amendment" at bounding box center [205, 262] width 287 height 20
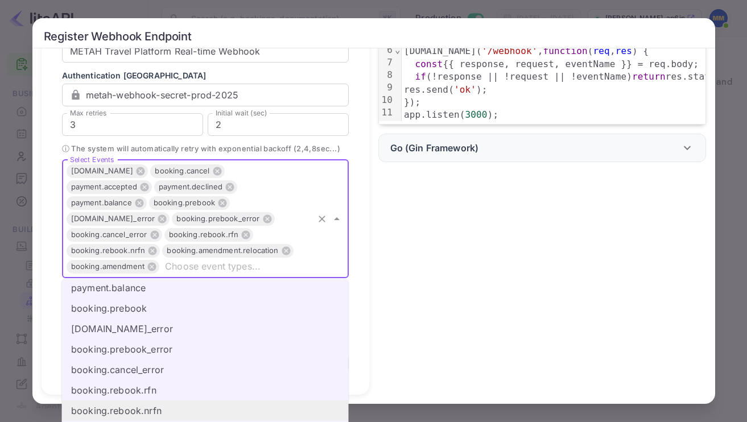
scroll to position [85, 0]
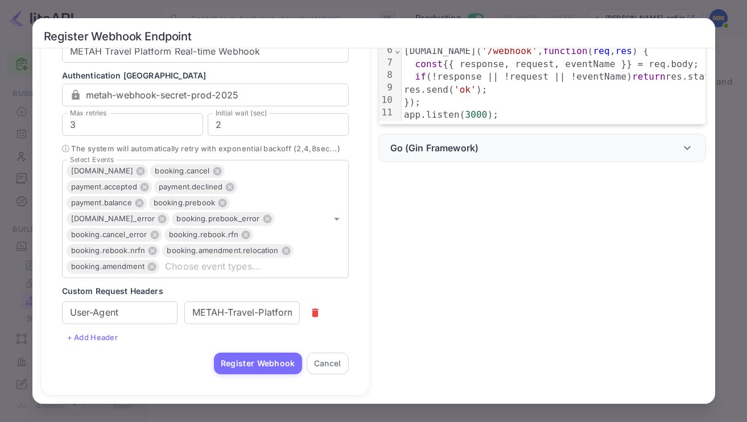
click at [477, 300] on div "Integration Examples Sample code to help you implement webhook handlers in your…" at bounding box center [537, 144] width 337 height 502
click at [250, 368] on button "Register Webhook" at bounding box center [258, 364] width 88 height 22
click at [729, 221] on div "Register Webhook Endpoint 💡 Getting started: Register your webhook endpoint bel…" at bounding box center [373, 211] width 747 height 422
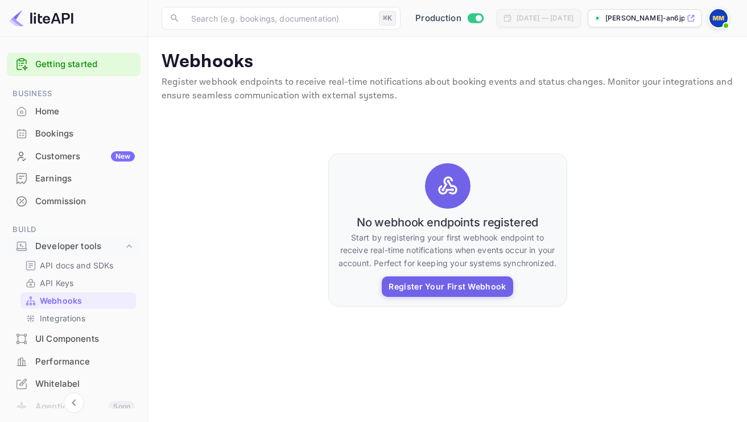
click at [729, 221] on div "No webhook endpoints registered Start by registering your first webhook endpoin…" at bounding box center [446, 230] width 571 height 227
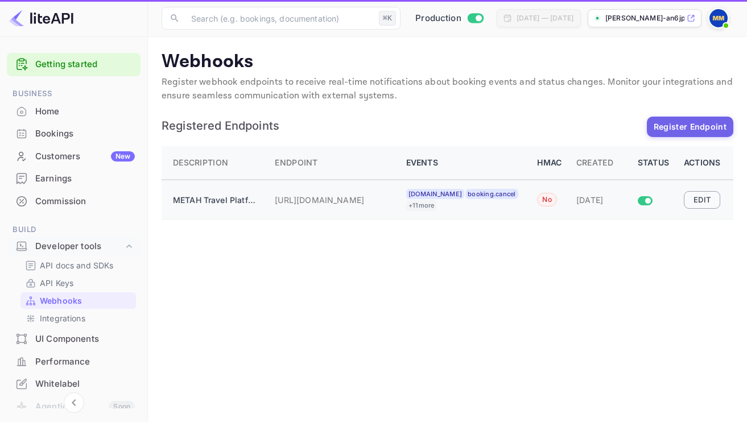
click at [693, 199] on button "Edit" at bounding box center [701, 199] width 36 height 17
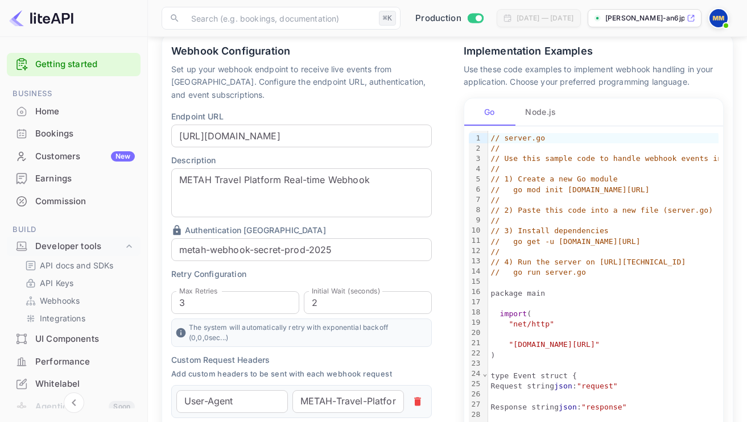
scroll to position [92, 0]
click at [542, 119] on button "Node.js" at bounding box center [540, 111] width 51 height 27
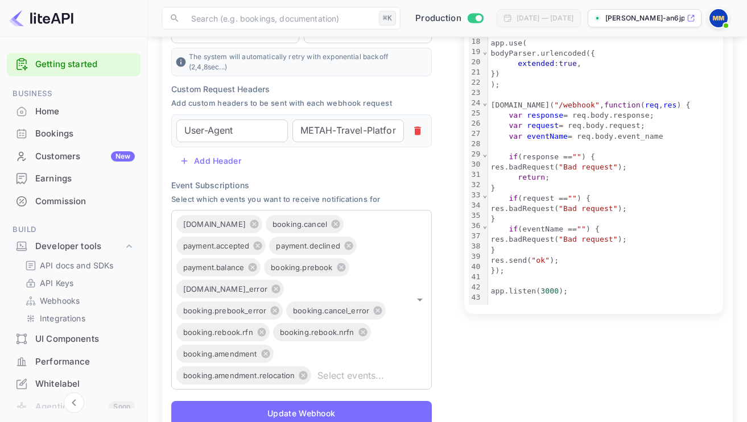
scroll to position [371, 0]
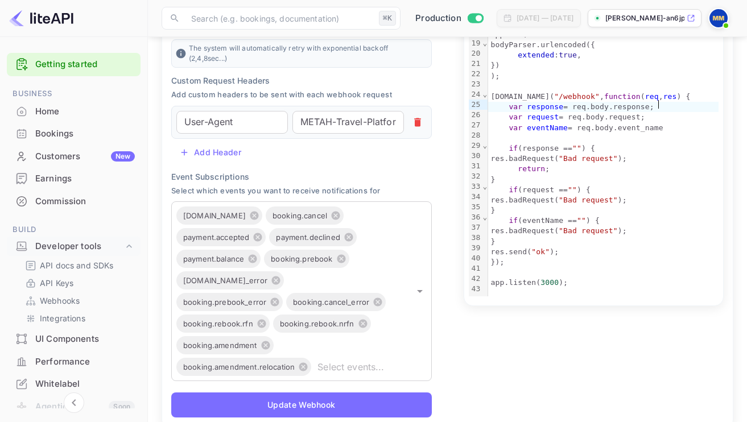
click at [730, 105] on div "Implementation Examples Use these code examples to implement webhook handling i…" at bounding box center [593, 36] width 279 height 562
click at [46, 296] on p "Webhooks" at bounding box center [60, 301] width 40 height 12
